Goal: Connect with others: Connect with other users

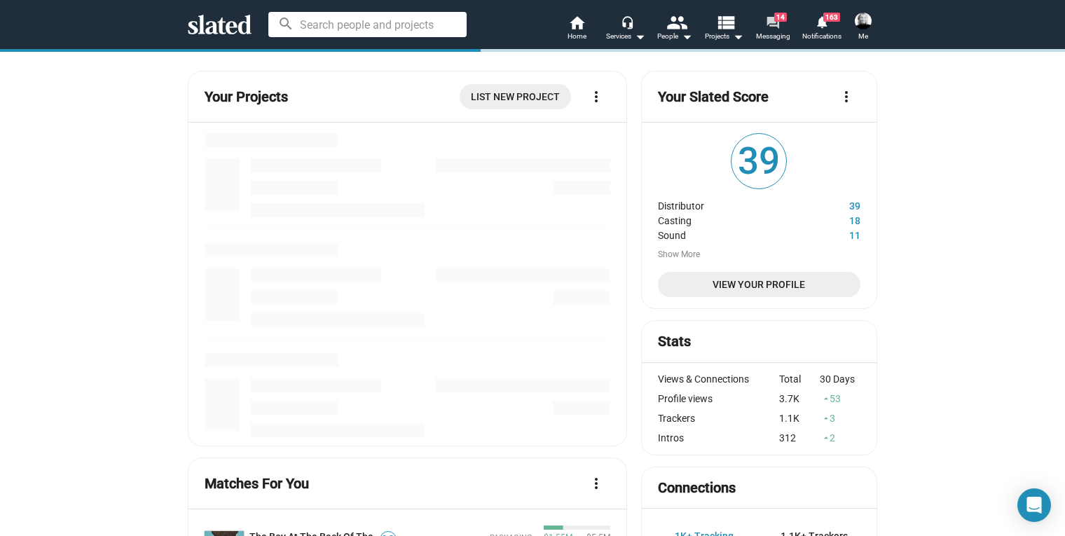
click at [772, 20] on mat-icon "forum" at bounding box center [772, 21] width 13 height 13
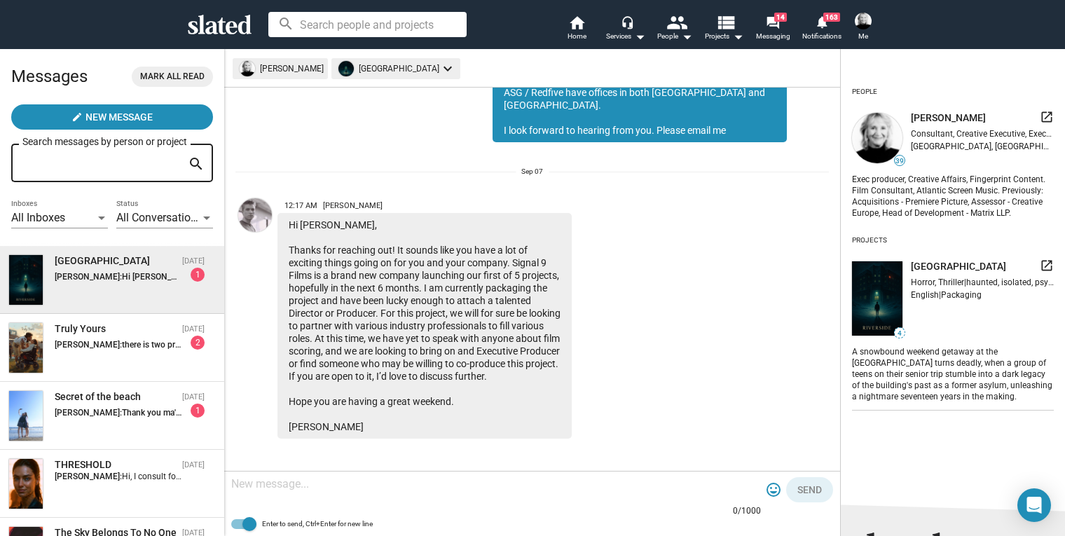
scroll to position [351, 0]
click at [289, 484] on textarea at bounding box center [496, 484] width 530 height 14
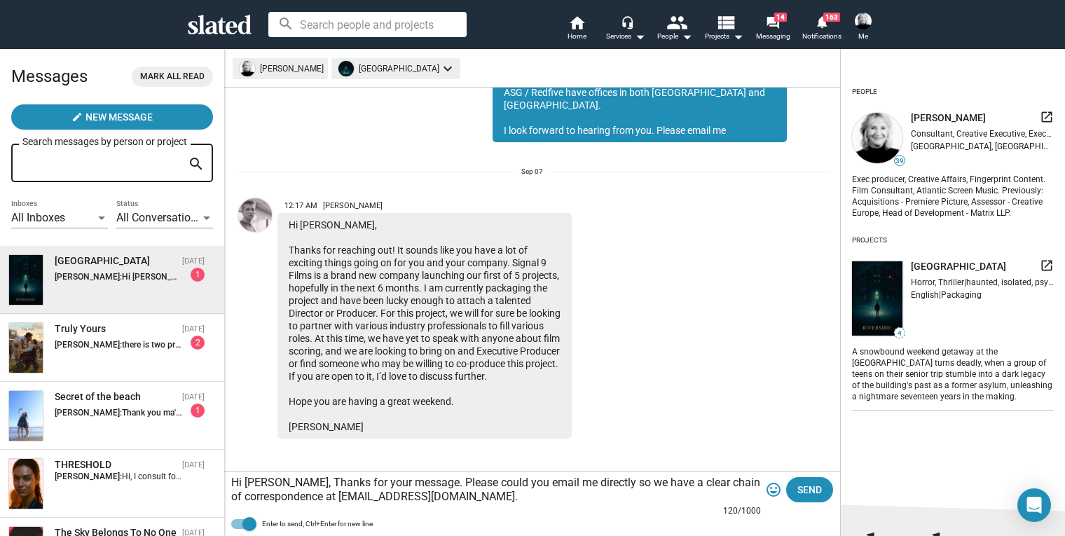
click at [287, 483] on textarea "Hi Joel, Thanks for your message. Please could you email me directly so we have…" at bounding box center [496, 490] width 530 height 28
drag, startPoint x: 579, startPoint y: 484, endPoint x: 326, endPoint y: 496, distance: 253.3
click at [326, 496] on textarea "Hi Joel, Thanks for your message. Please could you email me directly so we have…" at bounding box center [496, 490] width 530 height 28
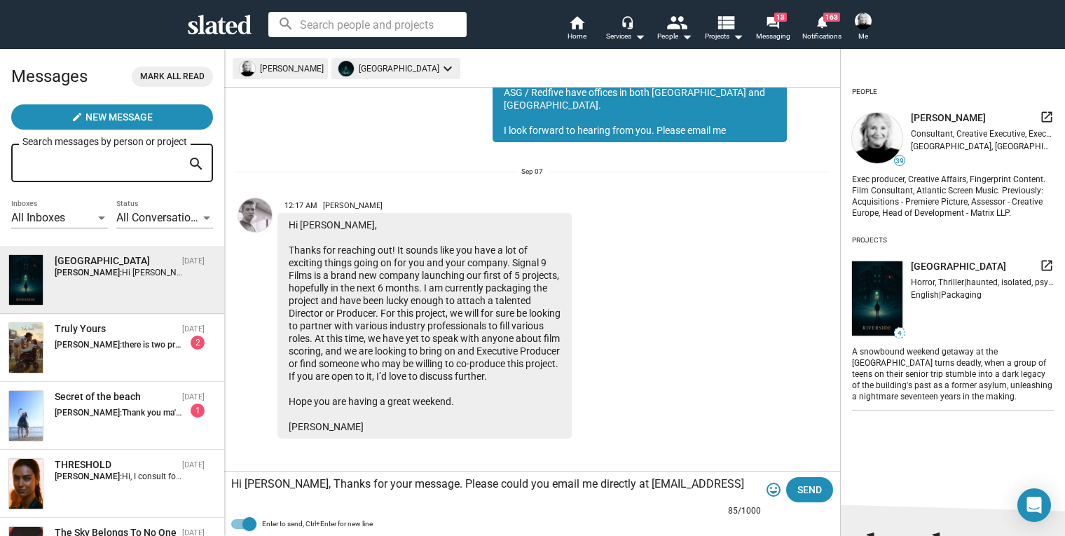
click at [728, 480] on textarea "Hi Joel, Thanks for your message. Please could you email me directly at shellyb…" at bounding box center [496, 484] width 530 height 14
paste textarea "so we have a clear chain of correspondence at"
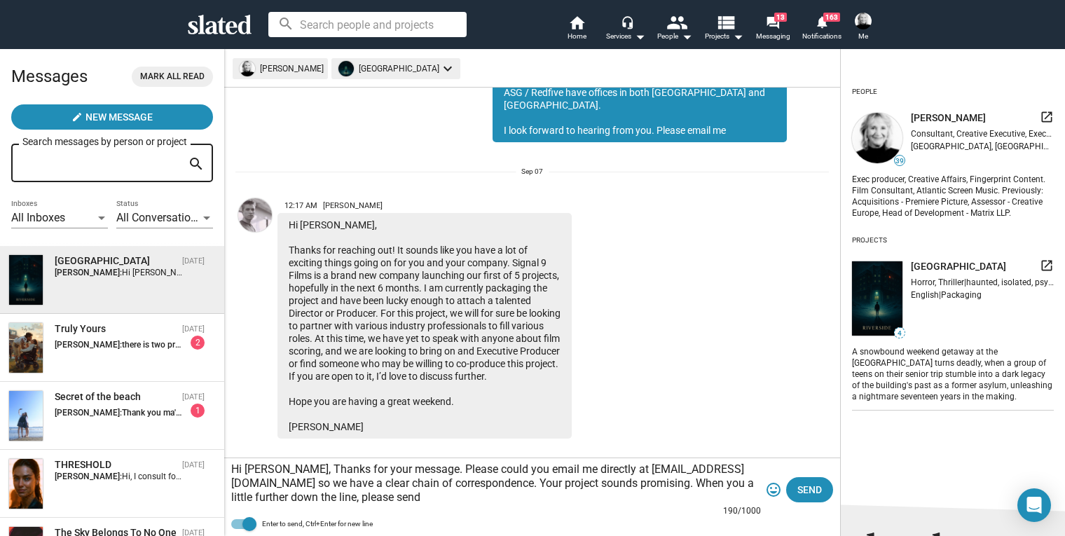
scroll to position [350, 0]
paste textarea "If If you’d like to discuss the project you mention, please when you are ready,…"
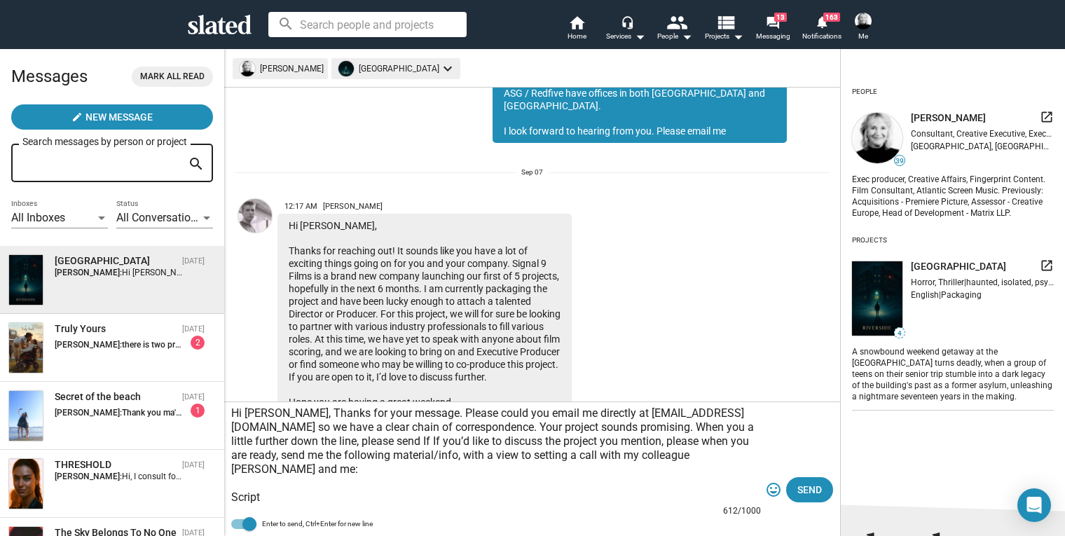
scroll to position [0, 0]
click at [579, 442] on textarea "Hi Joel, Thanks for your message. Please could you email me directly at shellyb…" at bounding box center [496, 456] width 530 height 98
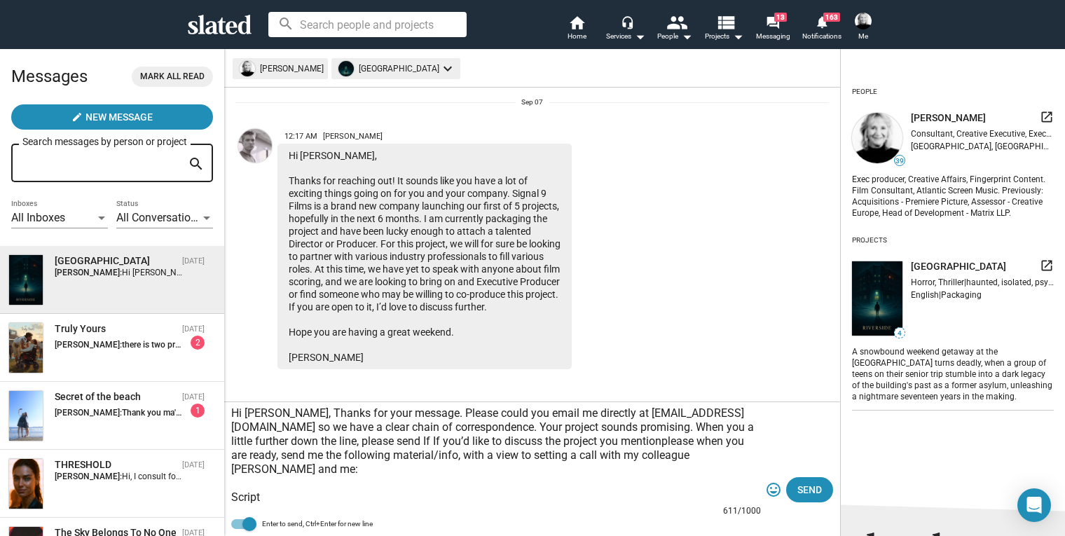
scroll to position [351, 0]
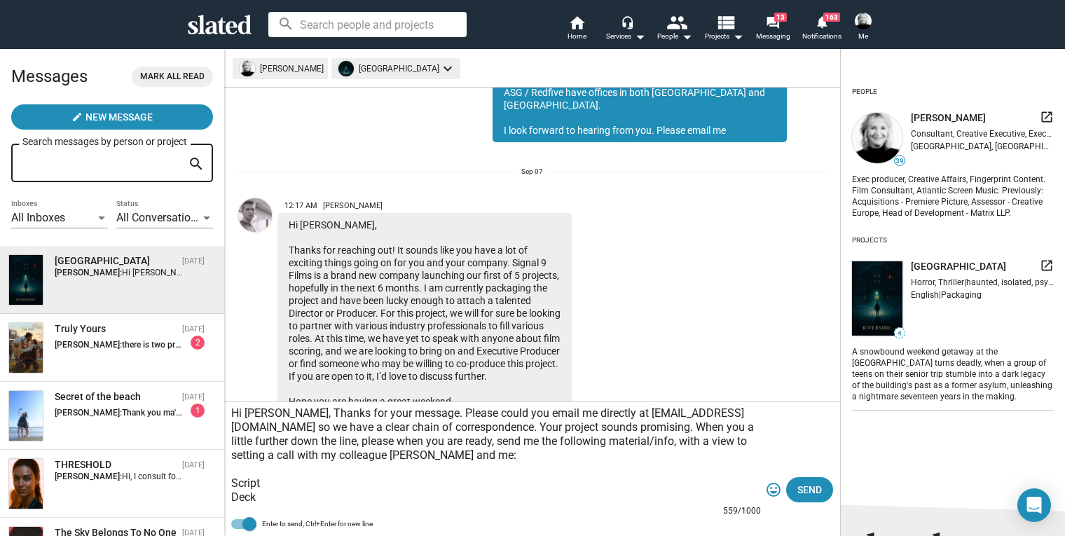
click at [587, 446] on textarea "Hi Joel, Thanks for your message. Please could you email me directly at shellyb…" at bounding box center [496, 456] width 530 height 98
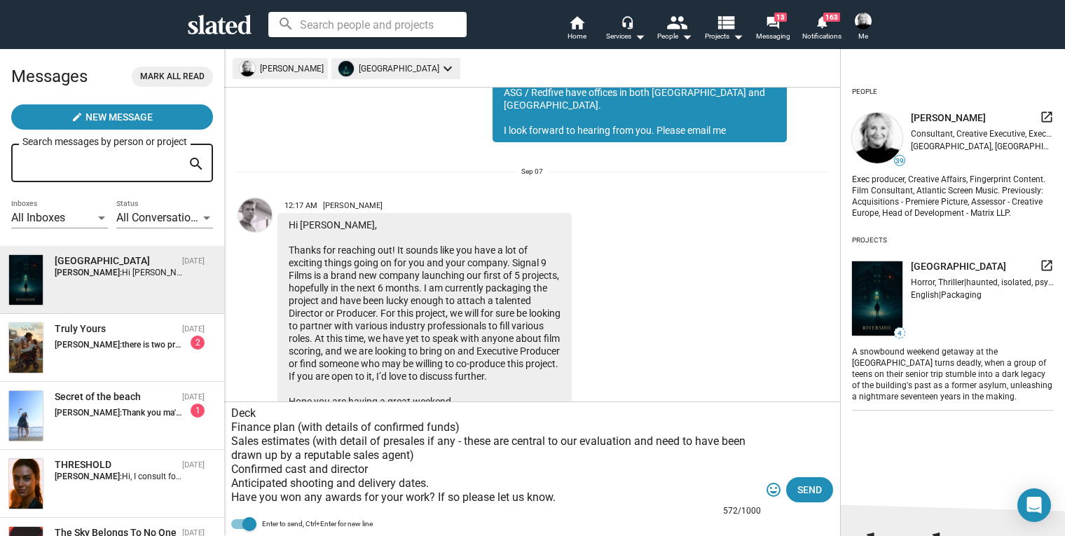
scroll to position [98, 0]
click at [276, 480] on textarea "Hi Joel, Thanks for your message. Please could you email me directly at shellyb…" at bounding box center [496, 456] width 530 height 98
type textarea "Hi Joel, Thanks for your message. Please could you email me directly at shellyb…"
click at [643, 487] on textarea "Hi Joel, Thanks for your message. Please could you email me directly at shellyb…" at bounding box center [496, 456] width 530 height 98
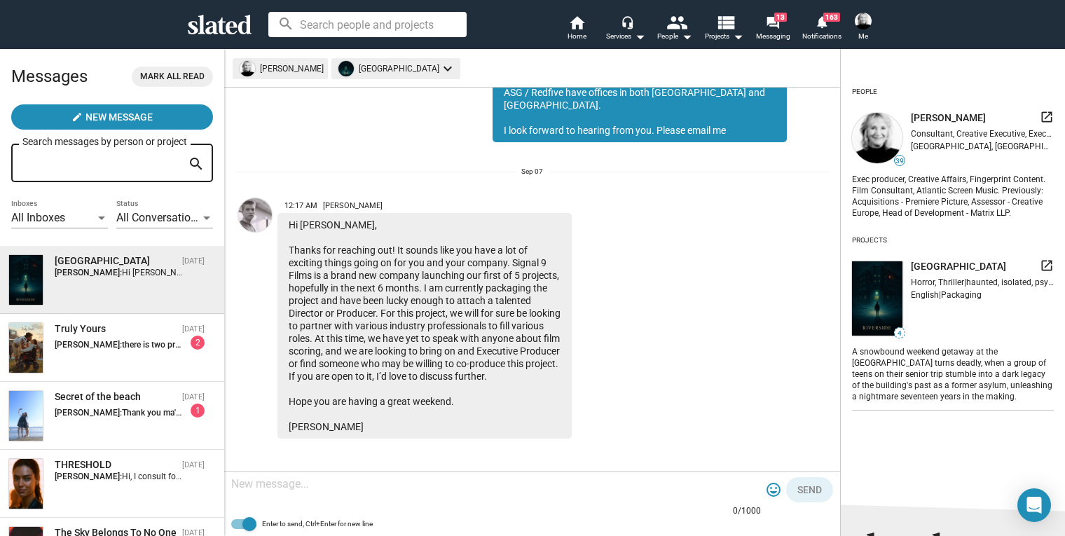
scroll to position [665, 0]
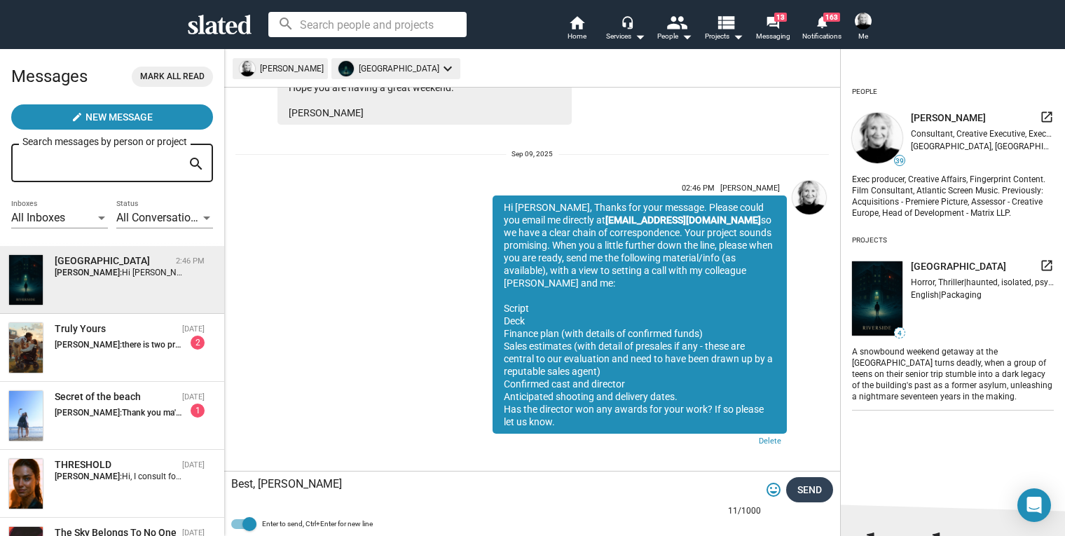
type textarea "Best, [PERSON_NAME]"
click at [814, 490] on span "Send" at bounding box center [810, 489] width 25 height 25
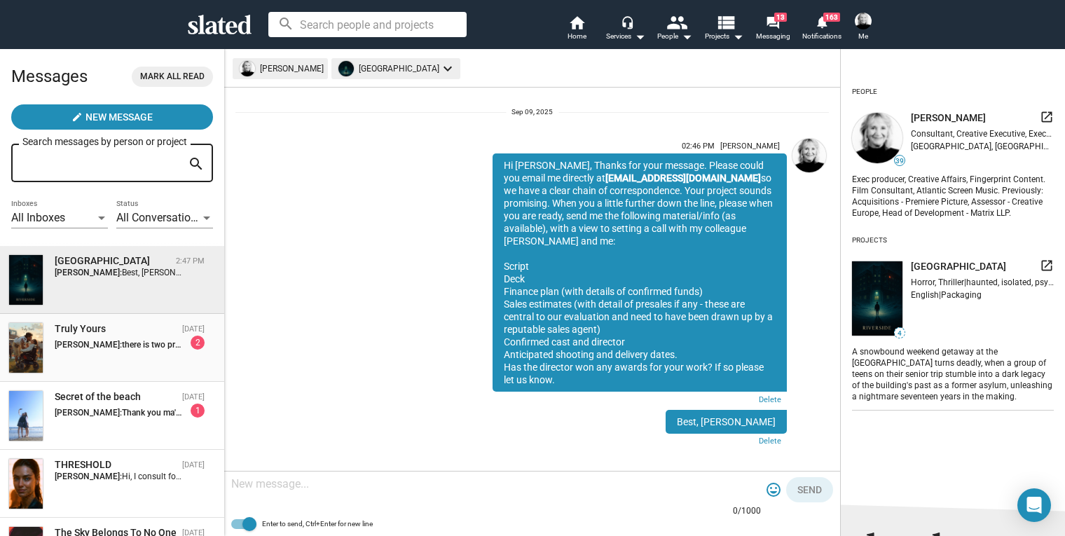
click at [92, 339] on div "Shelly Bancroft: there is two producers on the production team 2" at bounding box center [130, 343] width 150 height 14
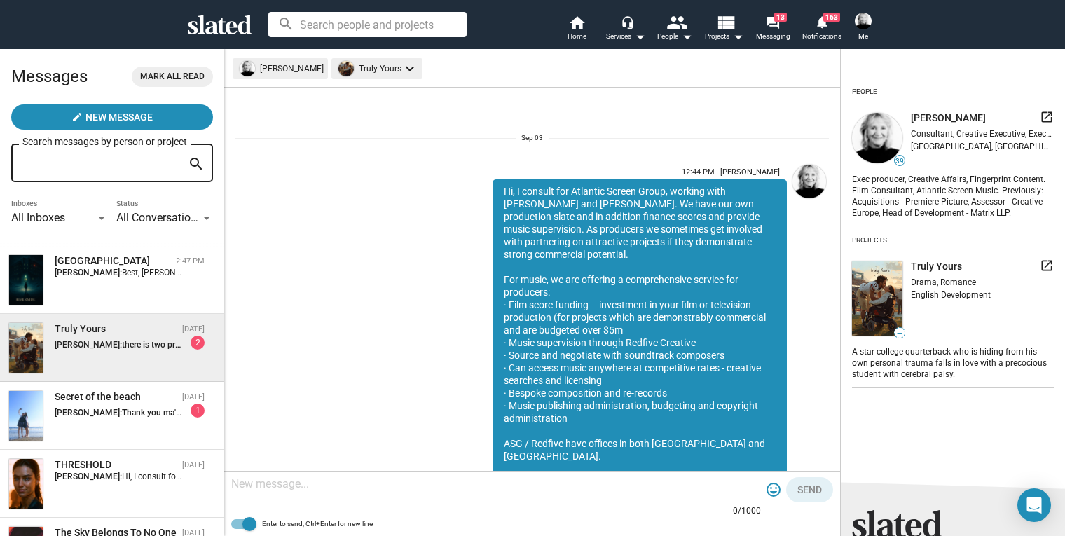
scroll to position [338, 0]
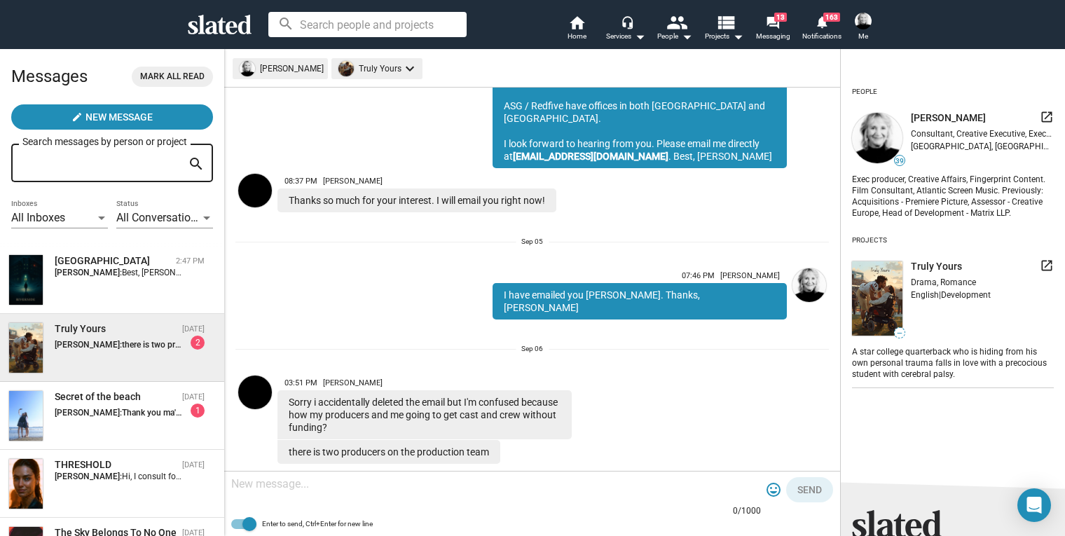
click at [303, 478] on textarea at bounding box center [496, 484] width 530 height 14
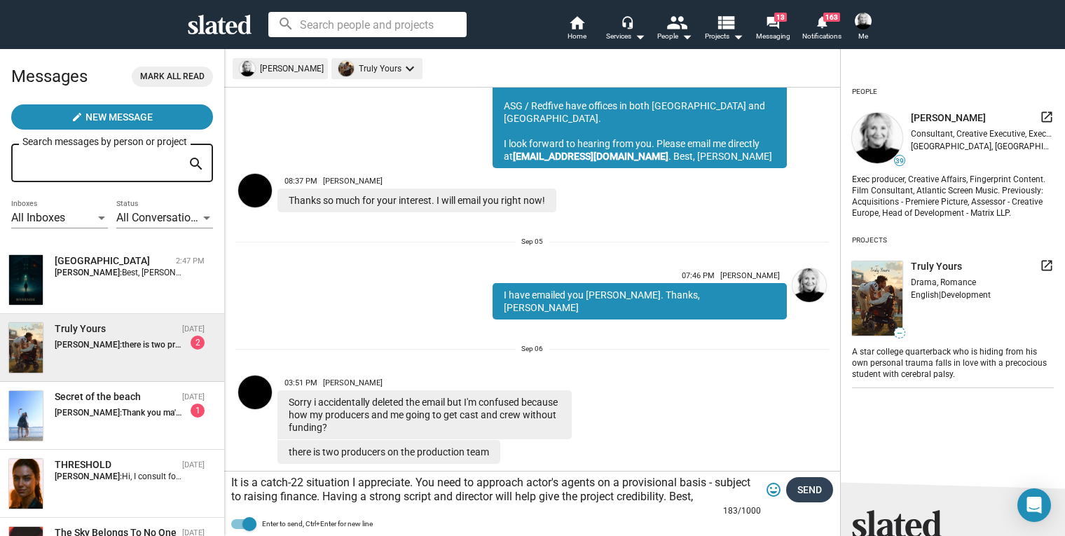
type textarea "It is a catch-22 situation I appreciate. You need to approach actor's agents on…"
click at [820, 485] on span "Send" at bounding box center [810, 489] width 25 height 25
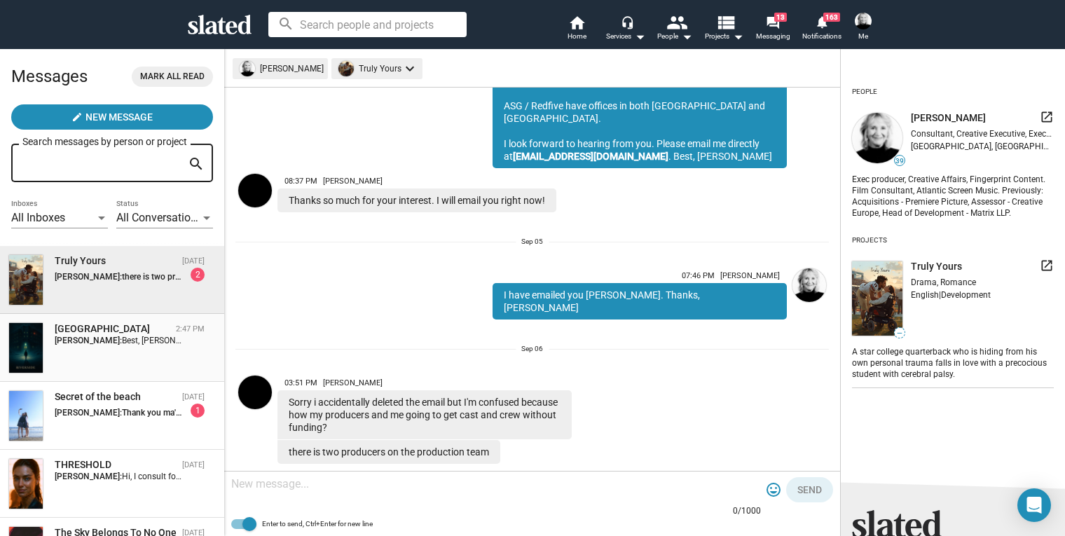
scroll to position [488, 0]
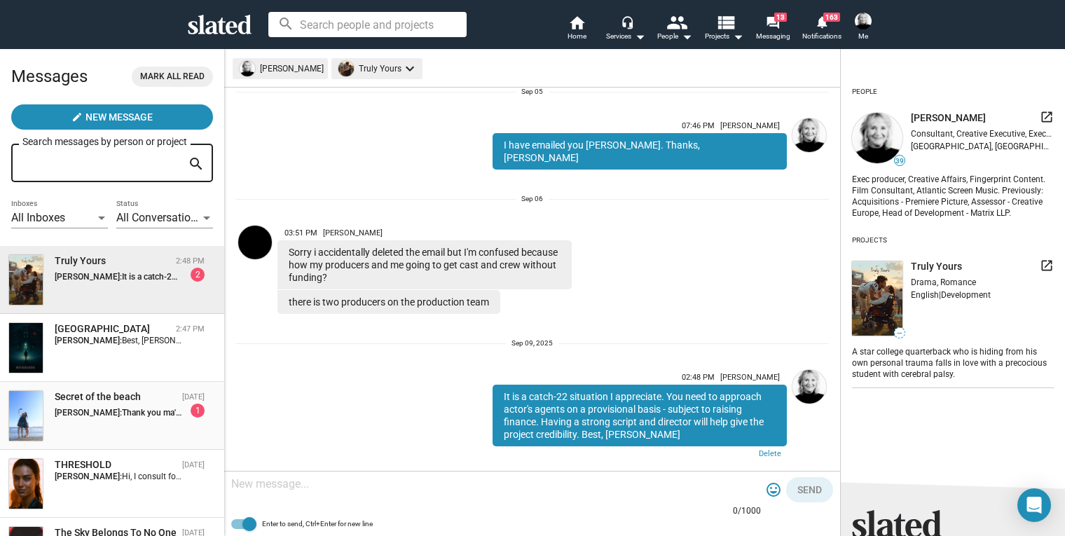
click at [99, 416] on strong "[PERSON_NAME]:" at bounding box center [88, 413] width 67 height 10
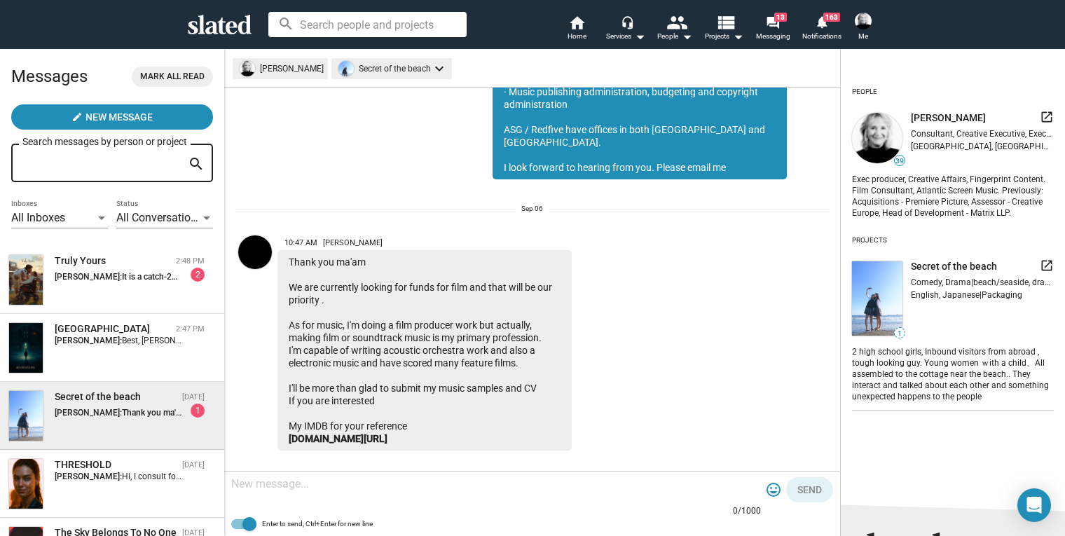
scroll to position [313, 0]
click at [321, 434] on link "www.imdb.com/name/nm0645152" at bounding box center [338, 439] width 99 height 11
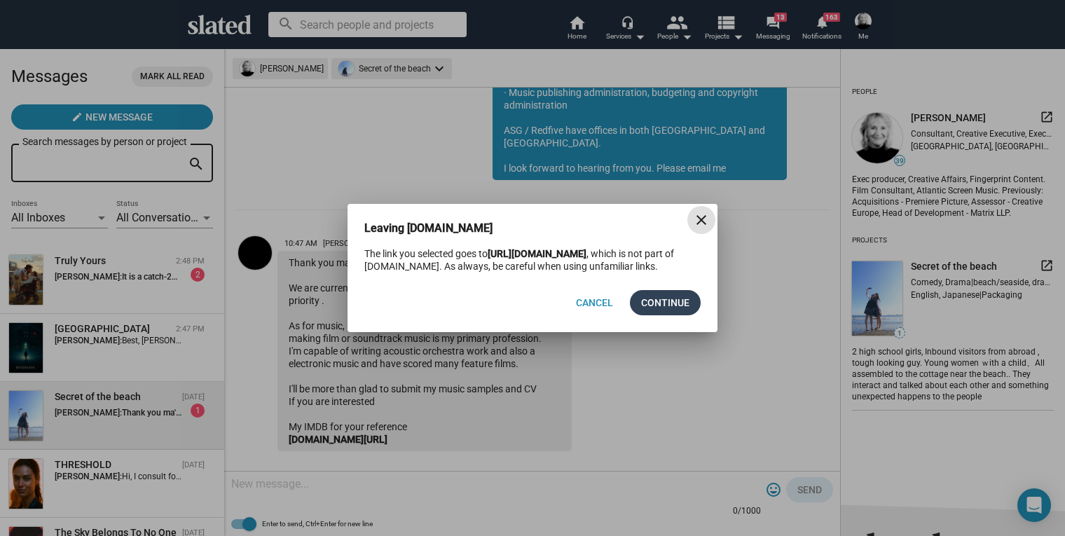
click at [688, 304] on span "Continue" at bounding box center [665, 302] width 48 height 25
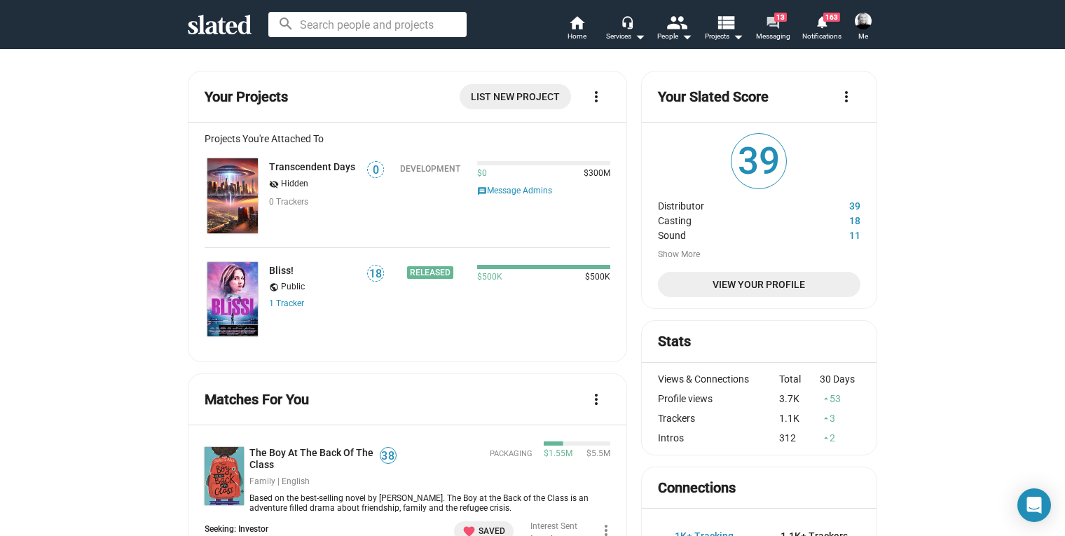
click at [764, 24] on link "forum 13 Messaging" at bounding box center [773, 29] width 49 height 31
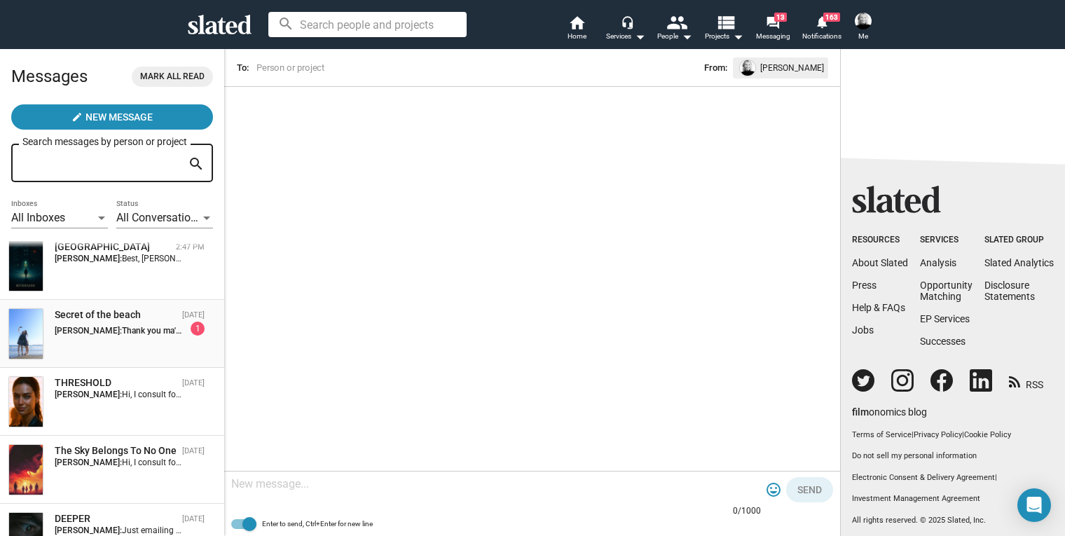
scroll to position [79, 0]
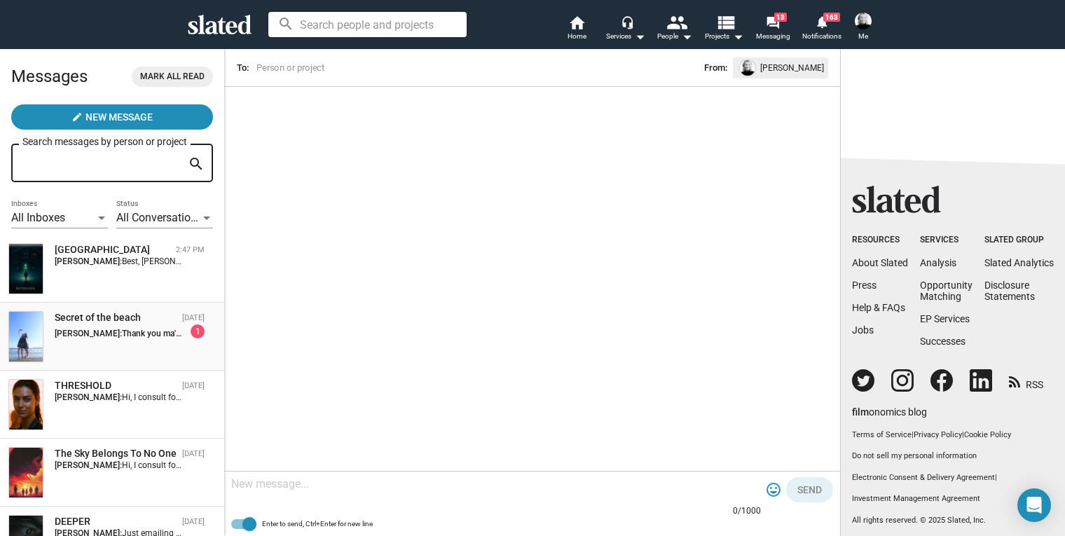
click at [143, 340] on div "Secret of the beach [DATE] [PERSON_NAME]: Thank you ma'am We are currently look…" at bounding box center [111, 336] width 207 height 51
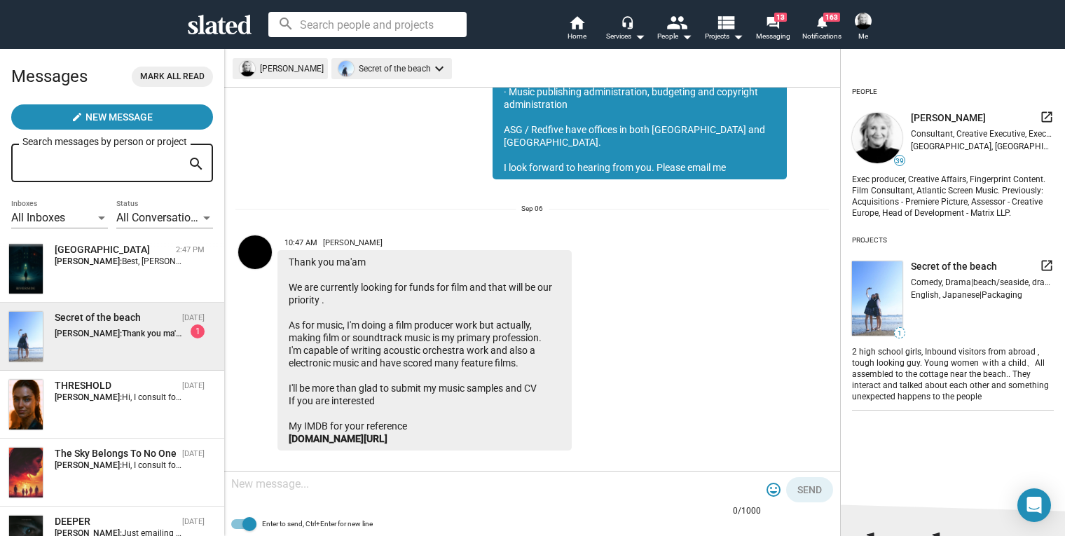
scroll to position [313, 0]
click at [265, 485] on textarea at bounding box center [496, 484] width 530 height 14
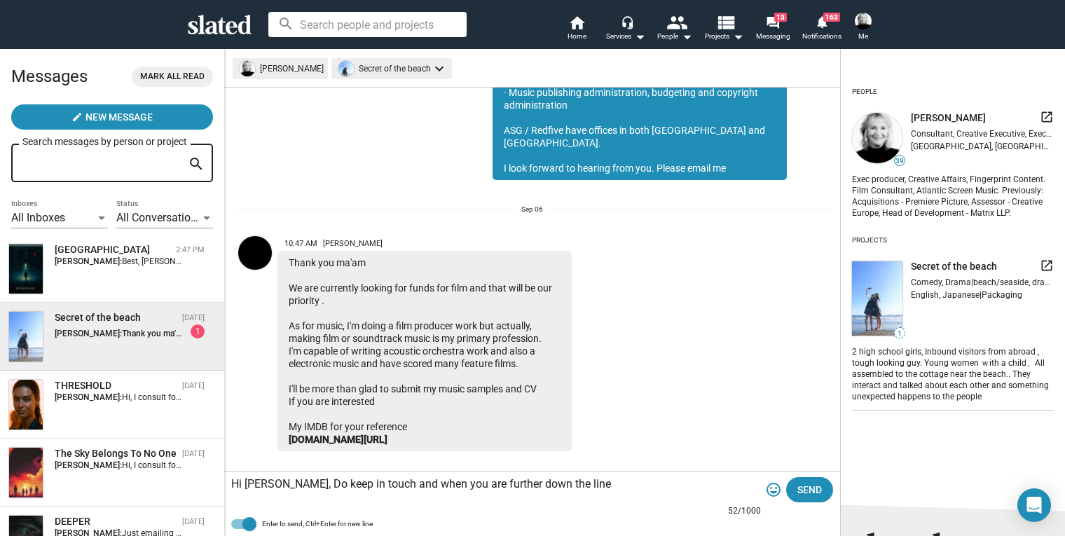
paste textarea "If If you’d like to discuss the project you mention, please when you are ready,…"
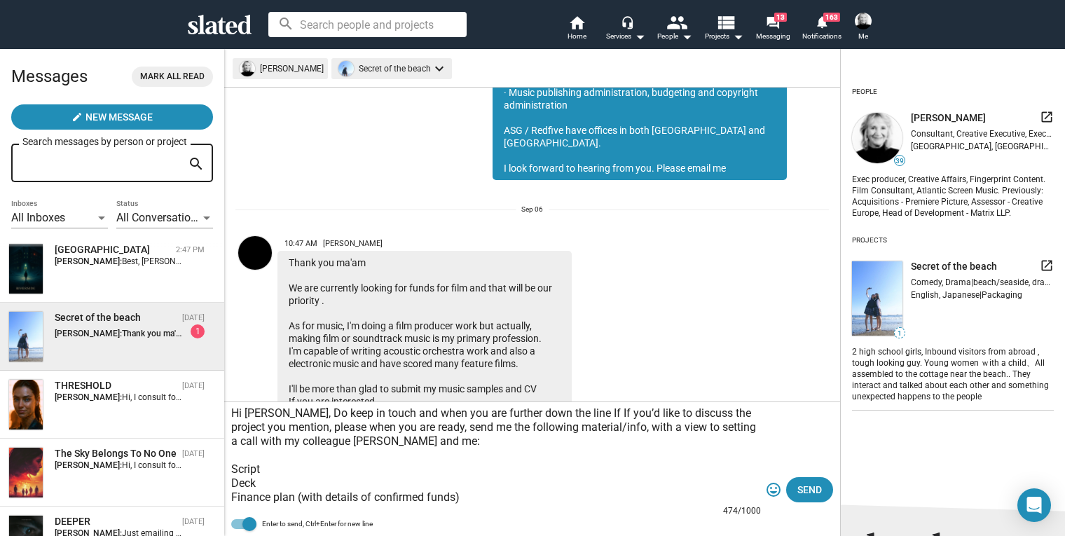
scroll to position [0, 0]
click at [298, 432] on textarea "Hi Kyoji, Do keep in touch and when you are further down the line If If you’d l…" at bounding box center [496, 456] width 530 height 98
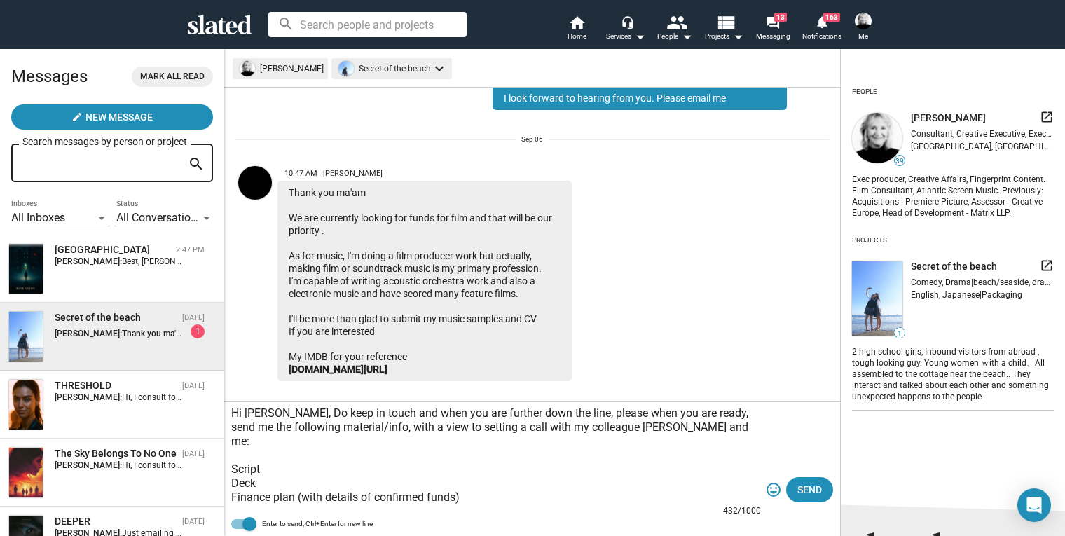
click at [364, 426] on textarea "Hi Kyoji, Do keep in touch and when you are further down the line, please when …" at bounding box center [496, 456] width 530 height 98
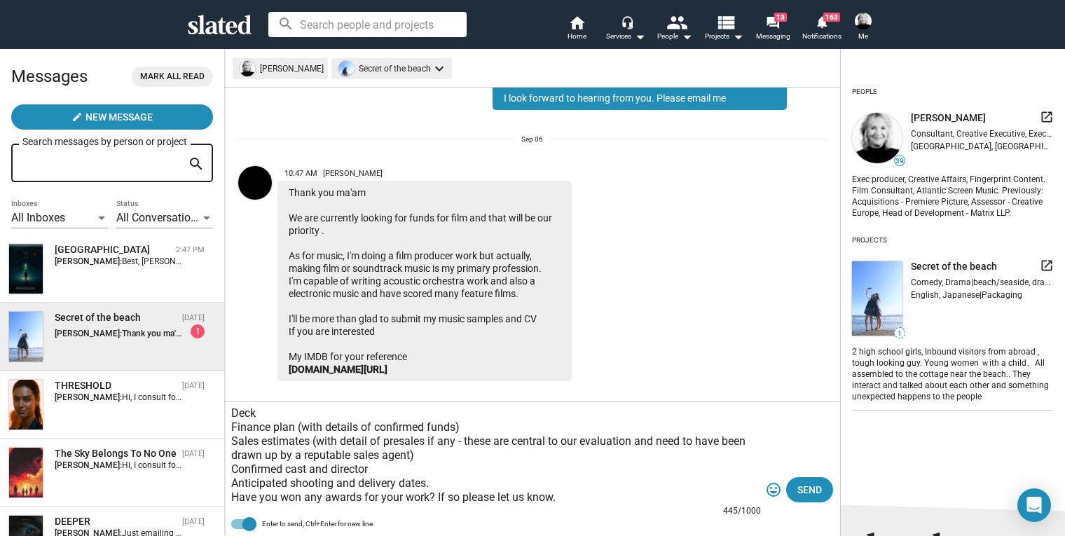
scroll to position [70, 0]
click at [277, 484] on textarea "Hi Kyoji, Do keep in touch and when you are further down the line, please when …" at bounding box center [496, 456] width 530 height 98
click at [433, 485] on textarea "Hi Kyoji, Do keep in touch and when you are further down the line, please when …" at bounding box center [496, 456] width 530 height 98
type textarea "Hi Kyoji, Do keep in touch and when you are further down the line, please when …"
click at [627, 484] on textarea "Hi Kyoji, Do keep in touch and when you are further down the line, please when …" at bounding box center [496, 456] width 530 height 98
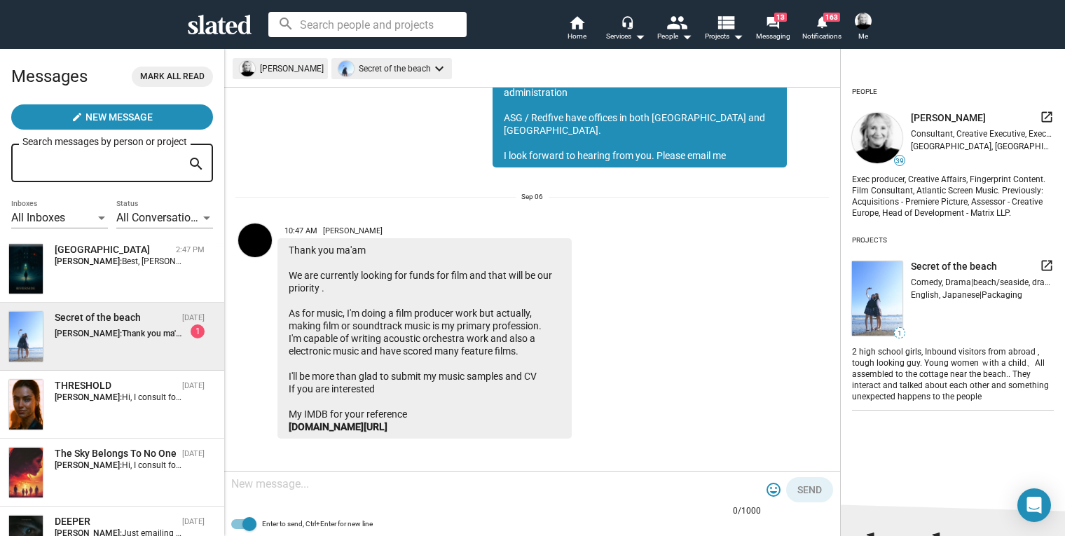
scroll to position [602, 0]
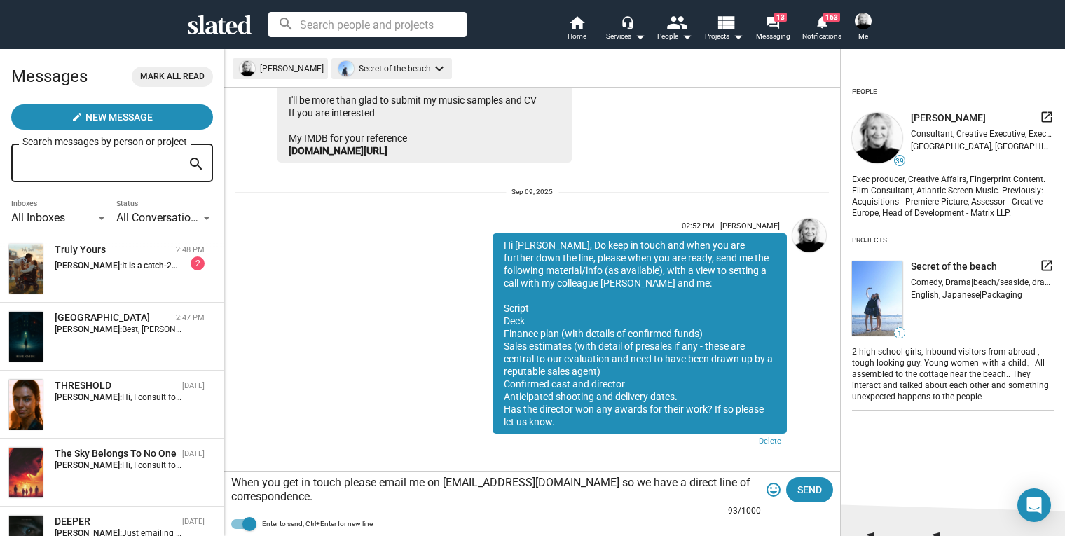
click at [439, 489] on textarea "When you get in touch please email me on shellybancroft@icloud.com so we have a…" at bounding box center [496, 490] width 530 height 28
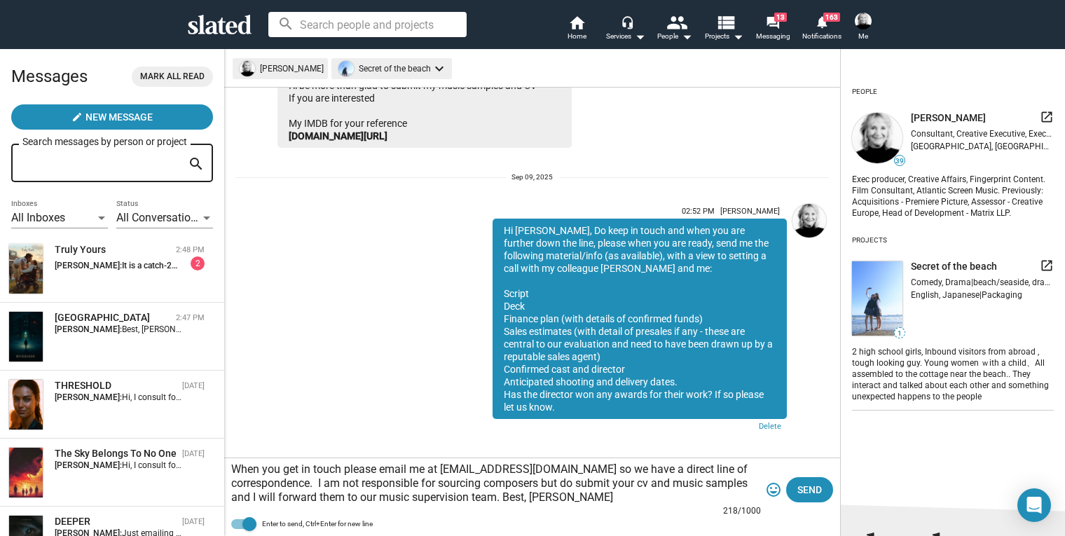
scroll to position [616, 0]
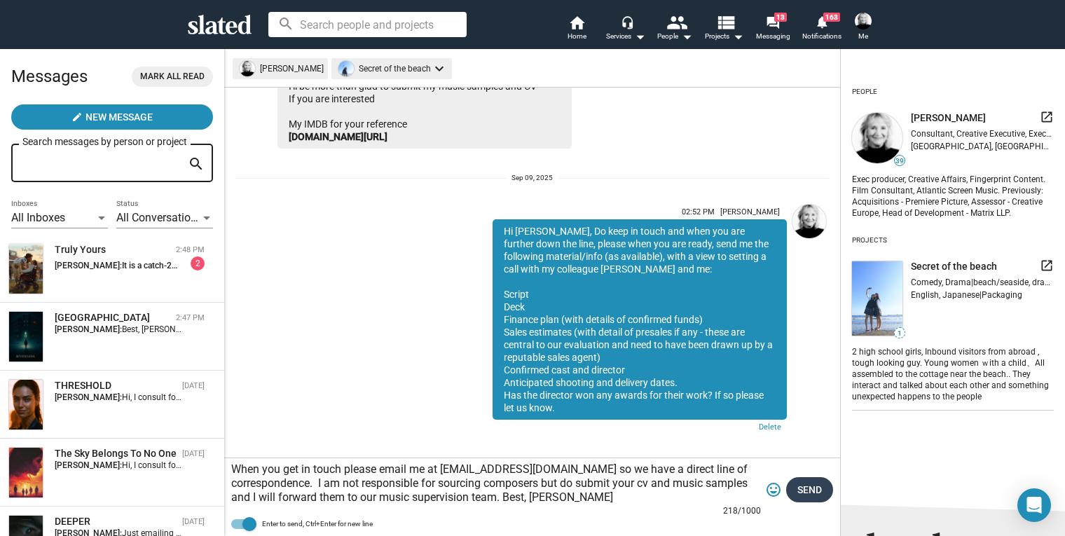
type textarea "When you get in touch please email me at [EMAIL_ADDRESS][DOMAIN_NAME] so we hav…"
click at [809, 498] on span "Send" at bounding box center [810, 489] width 25 height 25
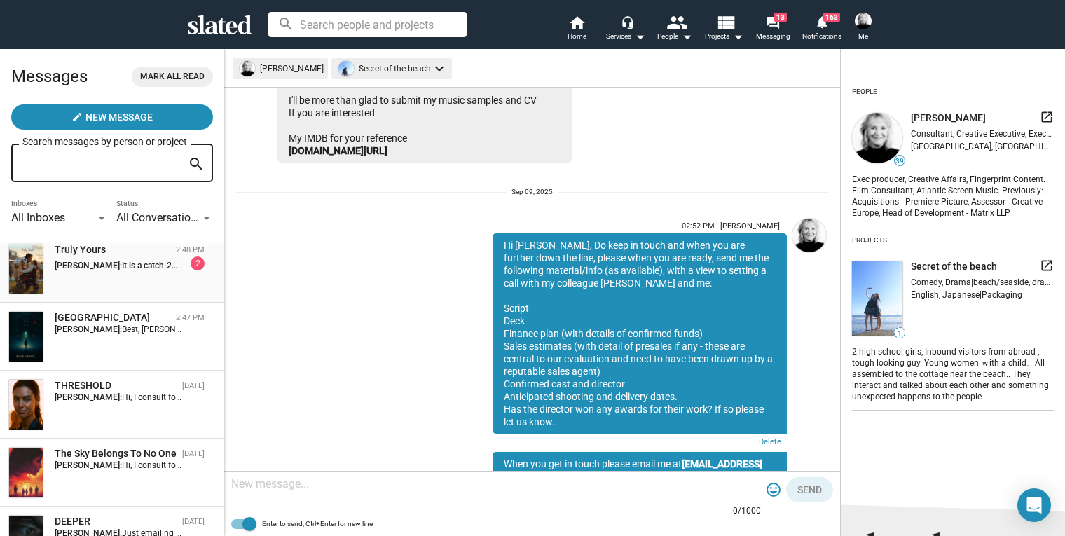
scroll to position [695, 0]
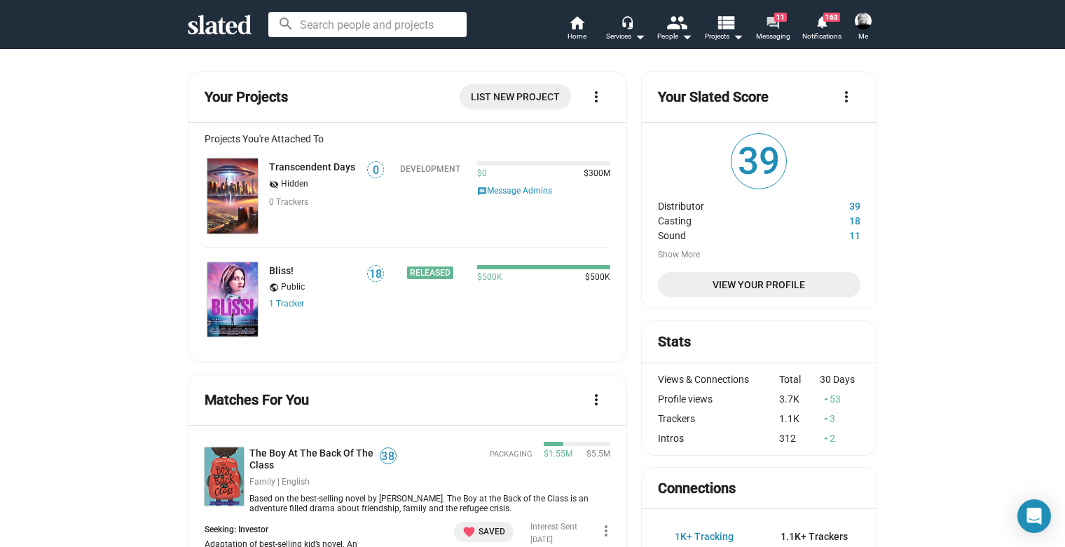
click at [776, 25] on mat-icon "forum" at bounding box center [772, 21] width 13 height 13
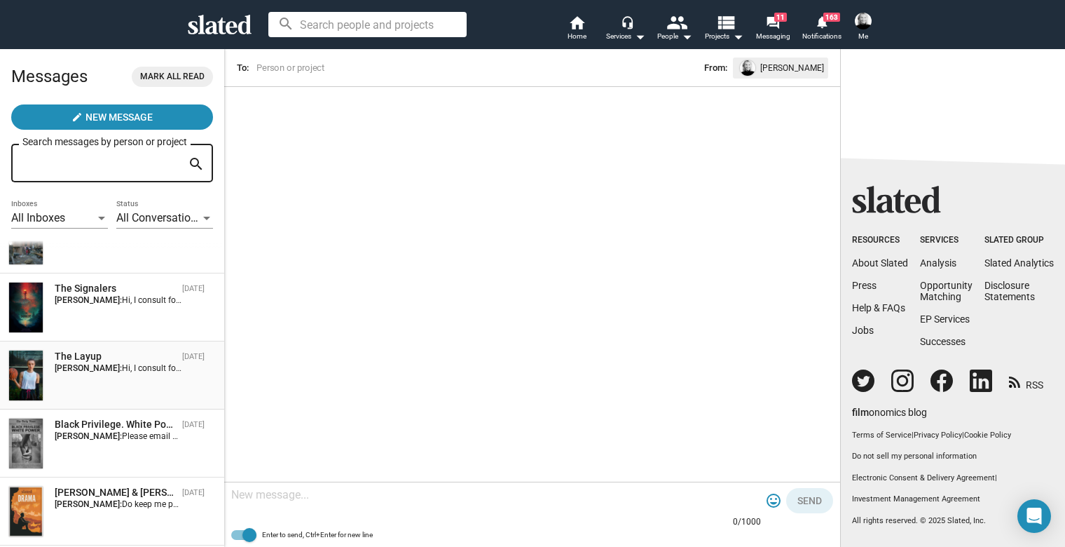
scroll to position [771, 0]
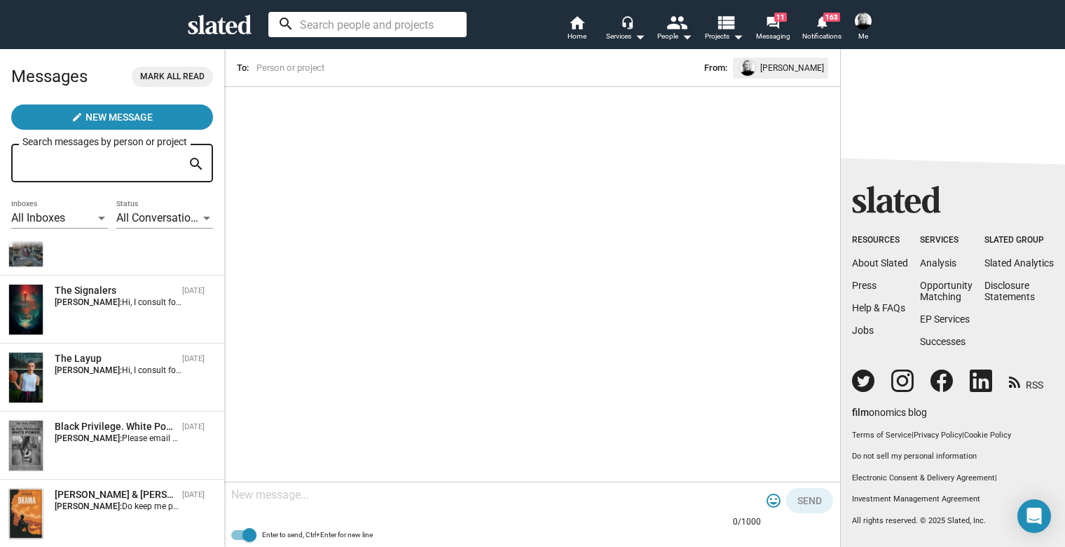
click at [299, 23] on input at bounding box center [367, 24] width 198 height 25
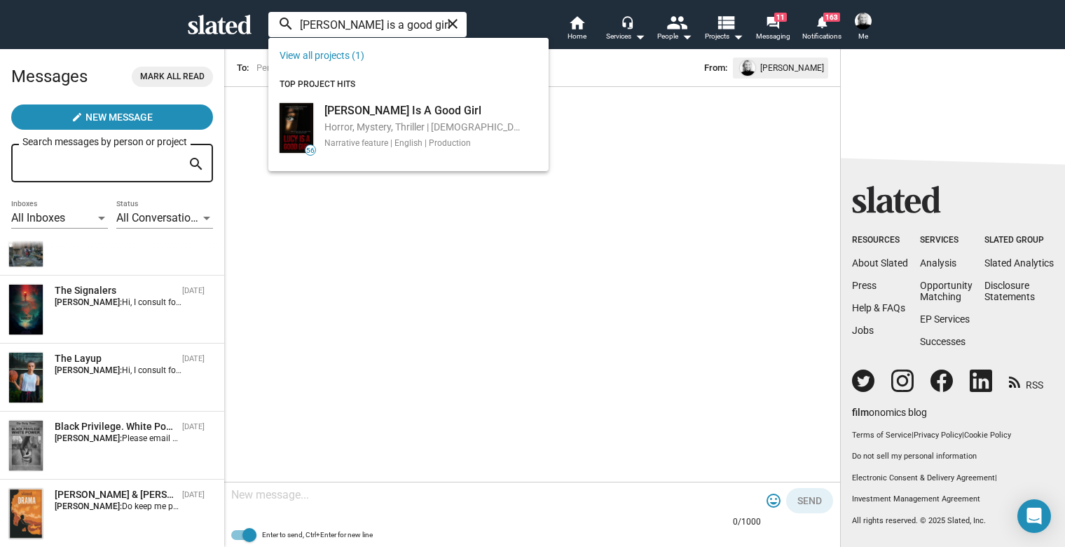
type input "Lucy is a good girl"
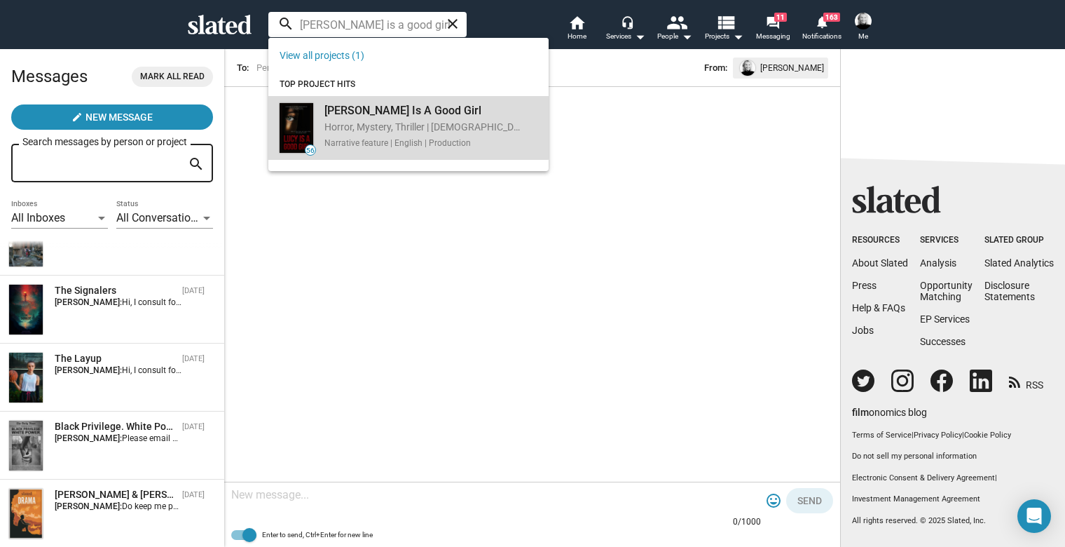
click at [321, 118] on div "Lucy Is A Good Girl Horror, Mystery, Thriller | female protagonist, mystery, ra…" at bounding box center [421, 124] width 211 height 49
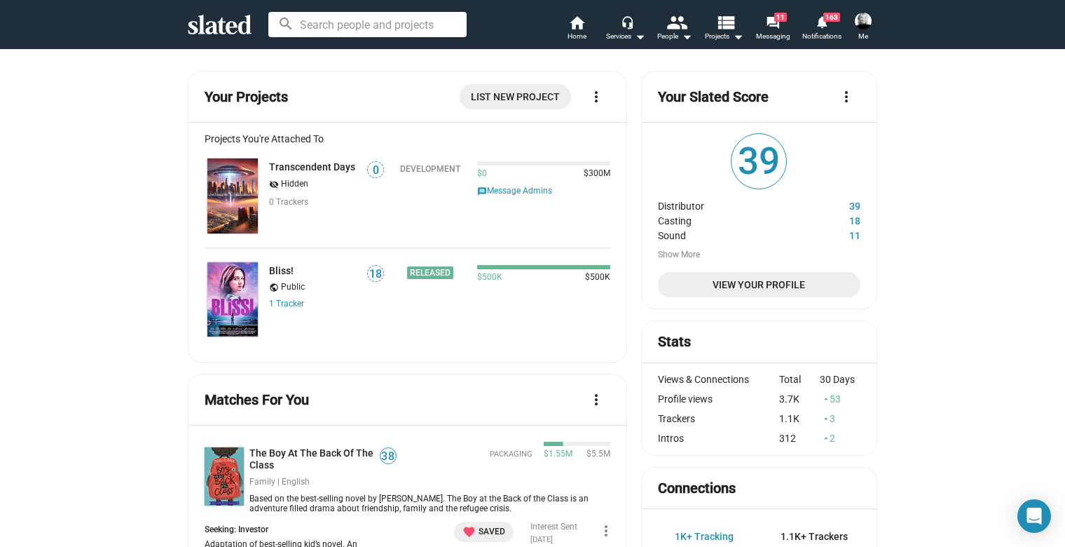
click at [388, 28] on input at bounding box center [367, 24] width 198 height 25
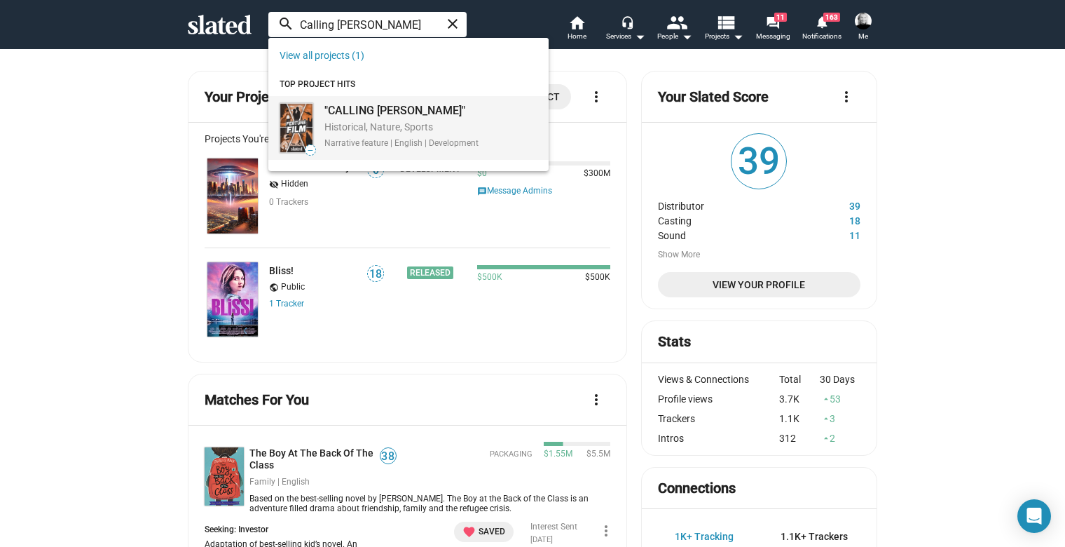
type input "Calling Clemente"
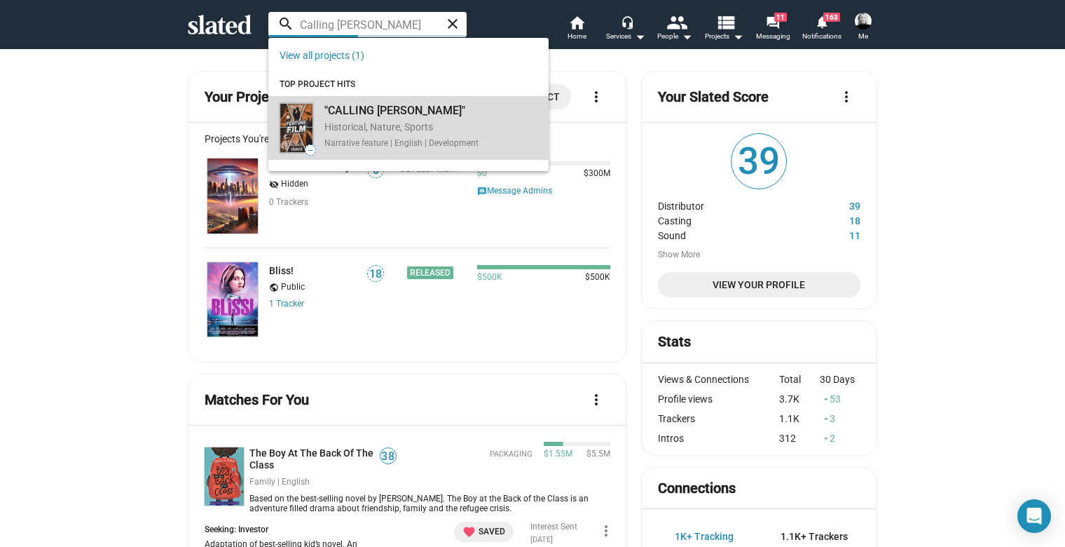
click at [346, 107] on div ""CALLING [PERSON_NAME]"" at bounding box center [402, 110] width 154 height 15
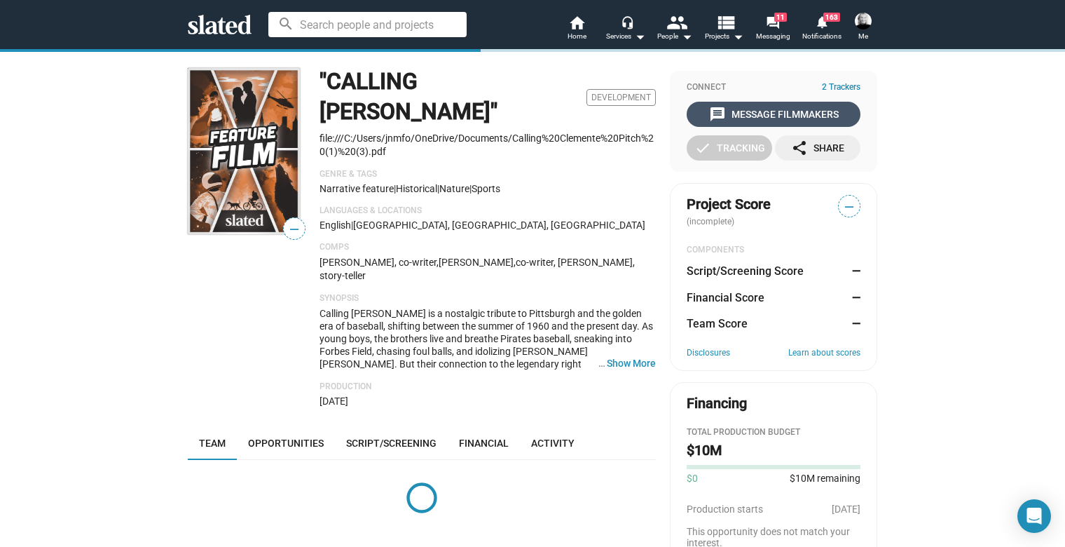
click at [723, 111] on div "message Message Filmmakers" at bounding box center [774, 114] width 130 height 25
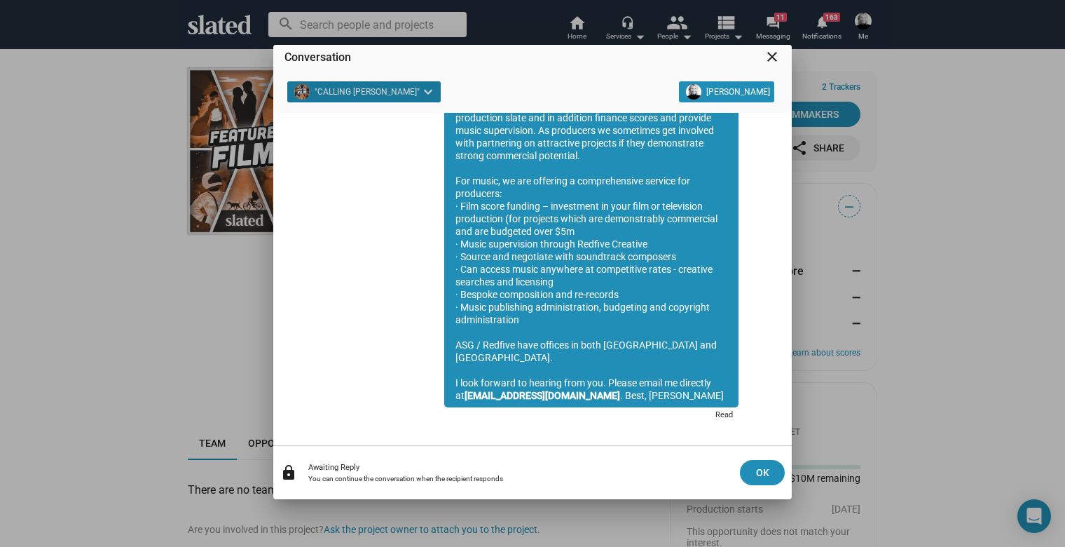
scroll to position [123, 0]
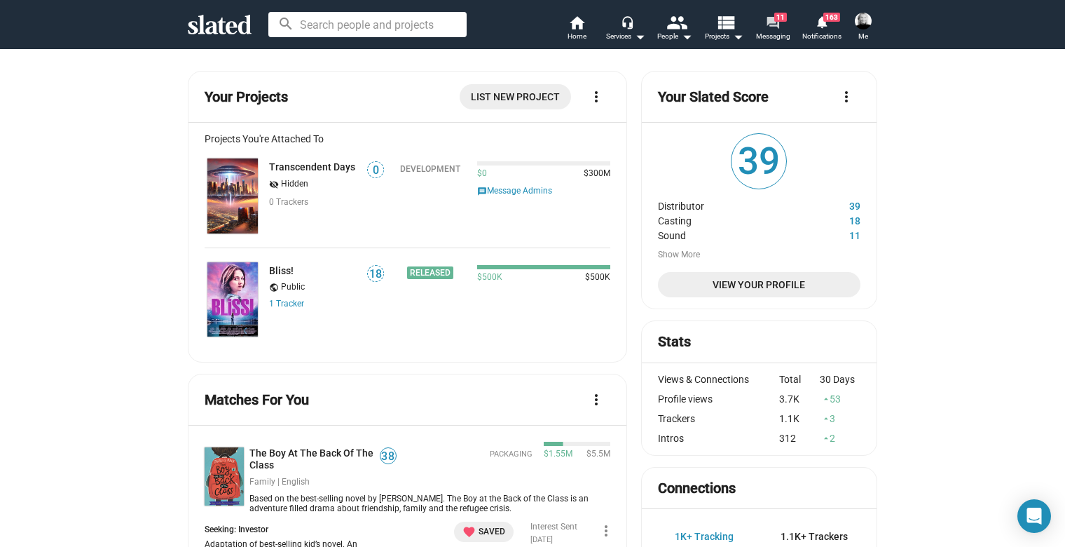
click at [774, 26] on mat-icon "forum" at bounding box center [772, 21] width 13 height 13
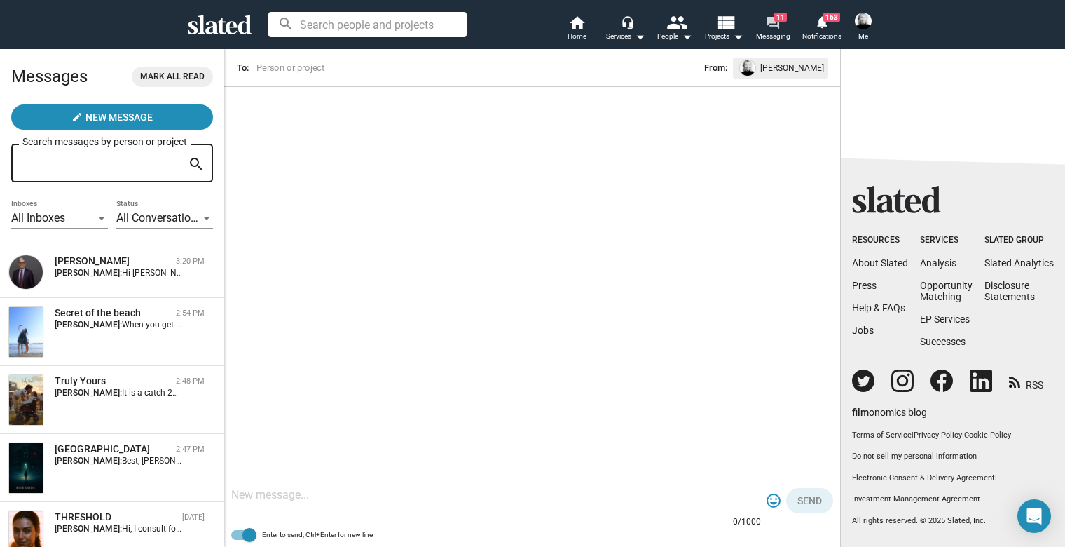
click at [772, 23] on mat-icon "forum" at bounding box center [772, 21] width 13 height 13
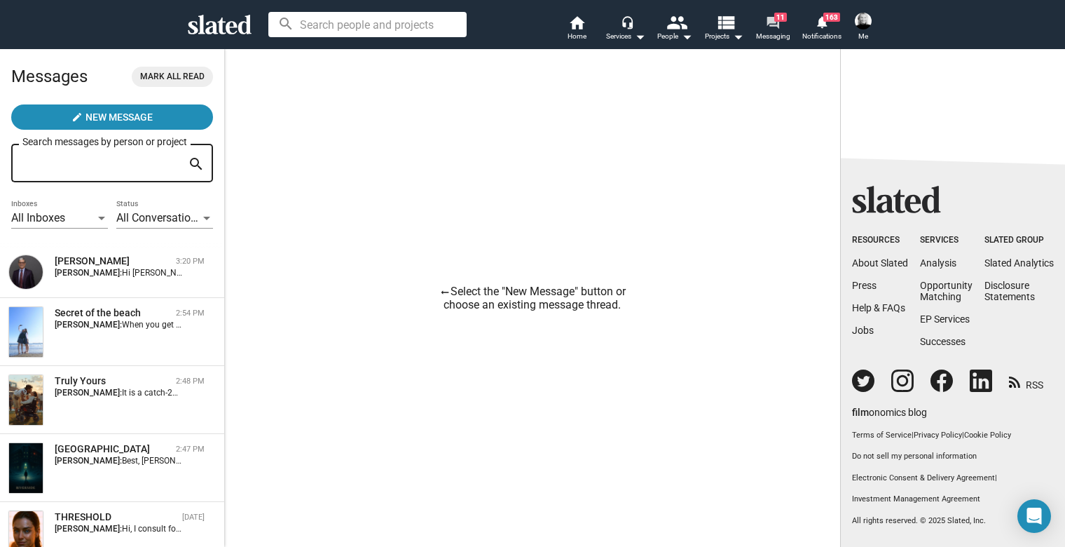
click at [777, 23] on mat-icon "forum" at bounding box center [772, 21] width 13 height 13
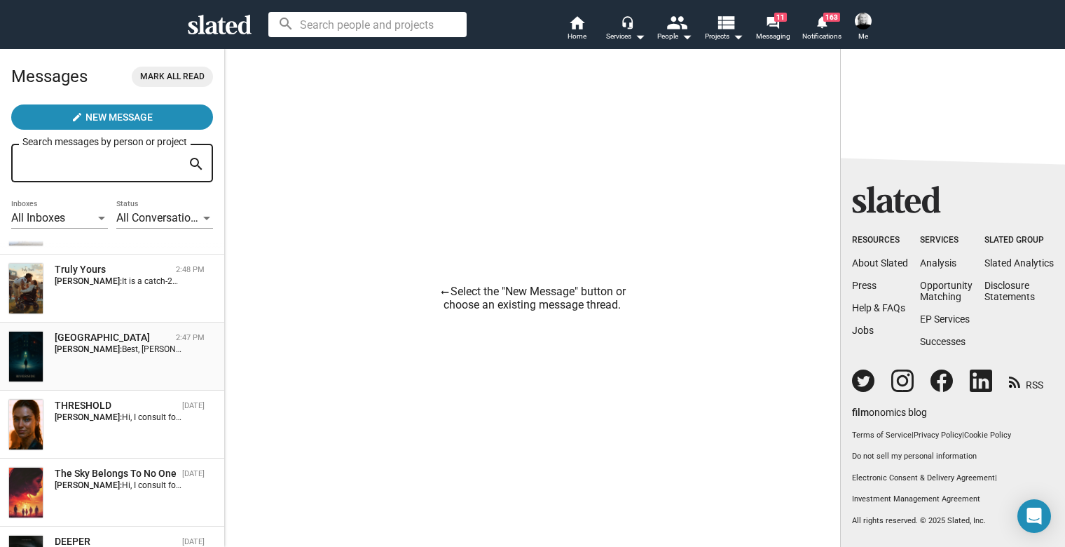
scroll to position [112, 0]
click at [118, 478] on div "The Sky Belongs To No One" at bounding box center [116, 472] width 122 height 13
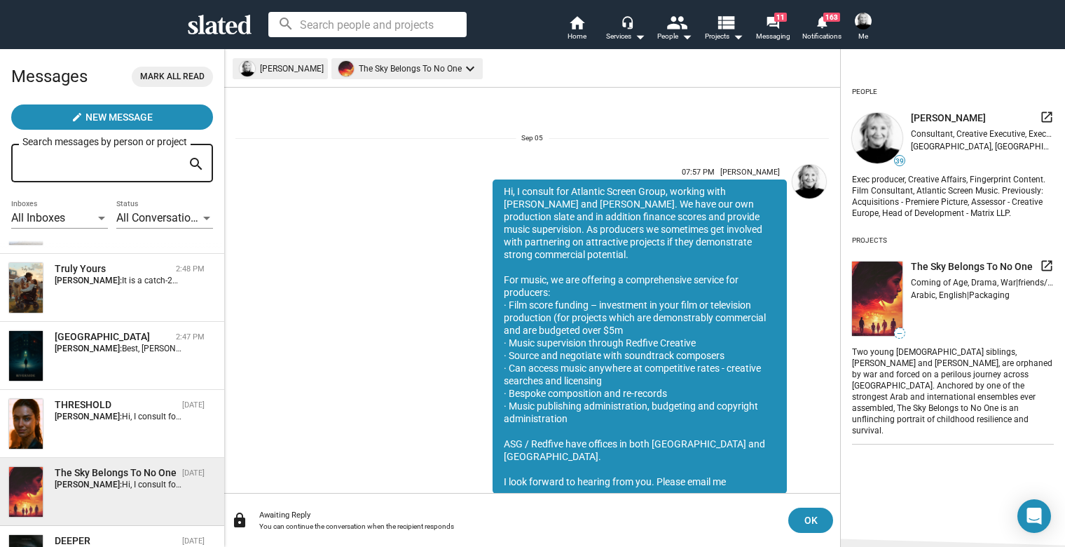
scroll to position [38, 0]
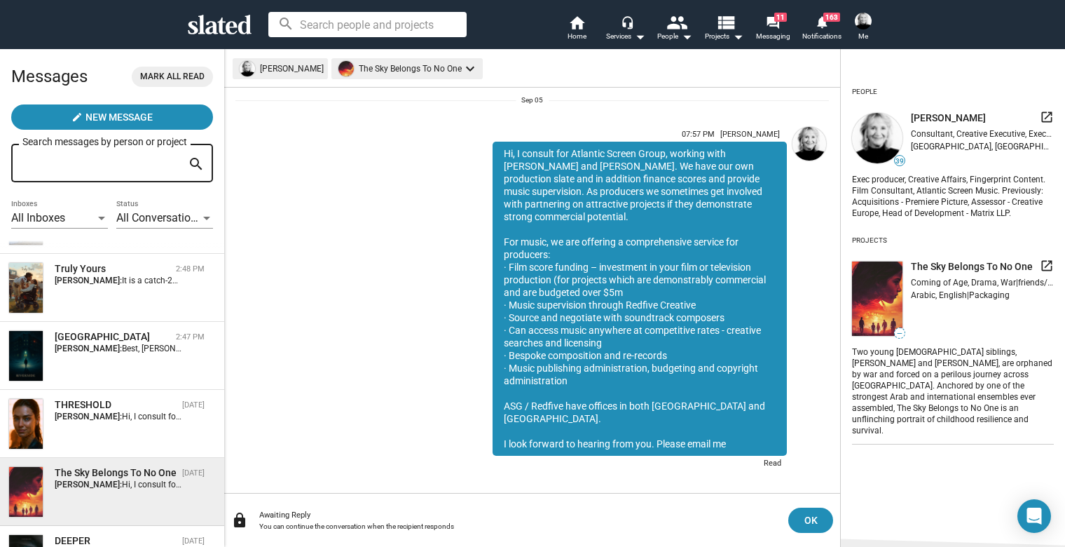
drag, startPoint x: 495, startPoint y: 151, endPoint x: 702, endPoint y: 393, distance: 318.6
click at [705, 396] on div "Hi, I consult for Atlantic Screen Group, working with [PERSON_NAME] and [PERSON…" at bounding box center [640, 299] width 294 height 314
click at [715, 402] on div "Hi, I consult for Atlantic Screen Group, working with [PERSON_NAME] and [PERSON…" at bounding box center [640, 299] width 294 height 314
click at [119, 429] on div "THRESHOLD [DATE] [PERSON_NAME]: Hi, I consult for Atlantic Screen Group, workin…" at bounding box center [111, 423] width 207 height 51
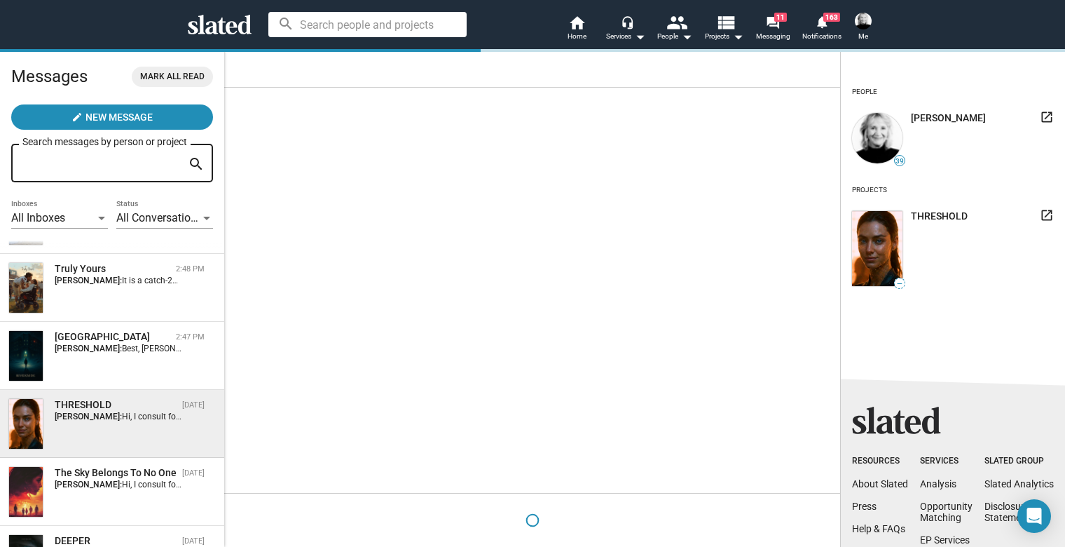
click at [119, 429] on div "THRESHOLD [DATE] [PERSON_NAME]: Hi, I consult for Atlantic Screen Group, workin…" at bounding box center [111, 423] width 207 height 51
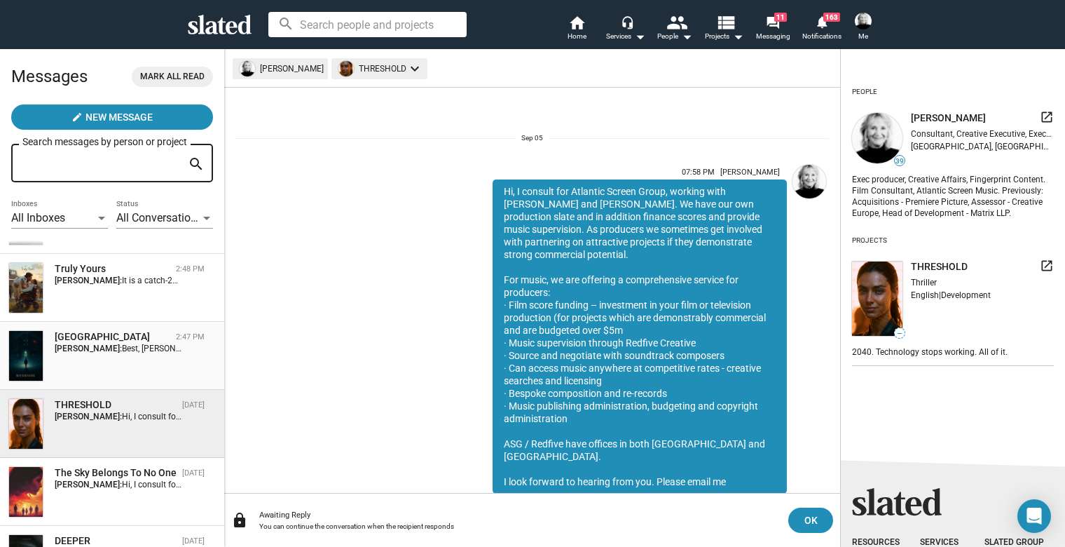
scroll to position [38, 0]
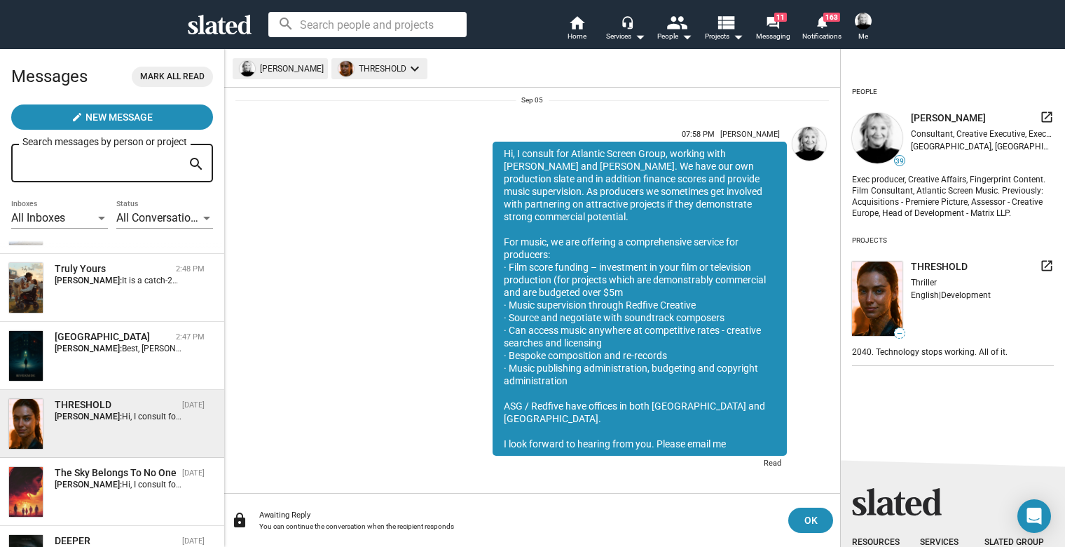
drag, startPoint x: 724, startPoint y: 432, endPoint x: 491, endPoint y: 155, distance: 362.6
click at [493, 155] on div "Hi, I consult for Atlantic Screen Group, working with [PERSON_NAME] and [PERSON…" at bounding box center [640, 299] width 294 height 314
copy div "Hi, I consult for Atlantic Screen Group, working with [PERSON_NAME] and [PERSON…"
click at [722, 23] on mat-icon "view_list" at bounding box center [726, 22] width 20 height 20
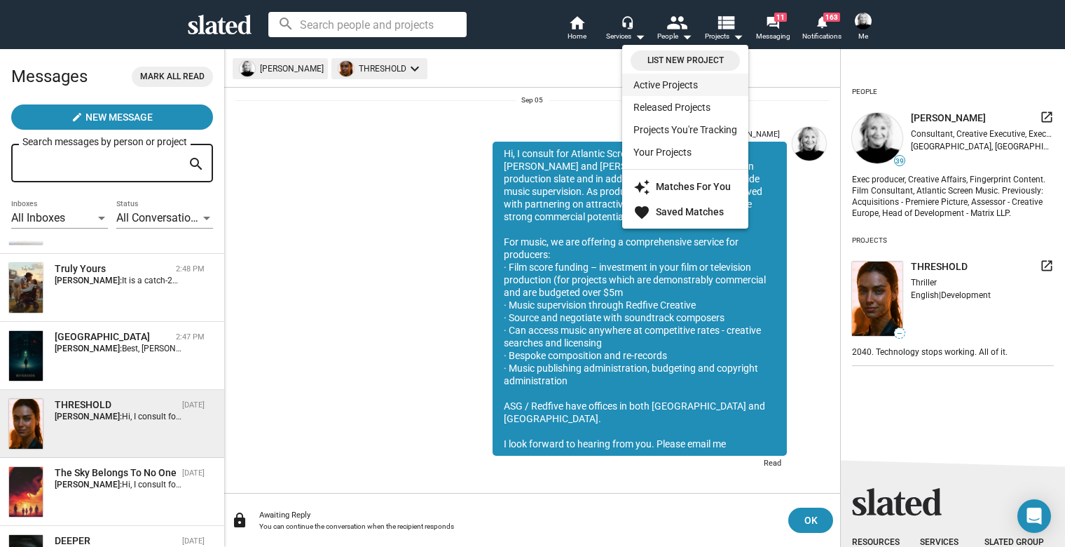
click at [637, 79] on link "Active Projects" at bounding box center [685, 85] width 126 height 22
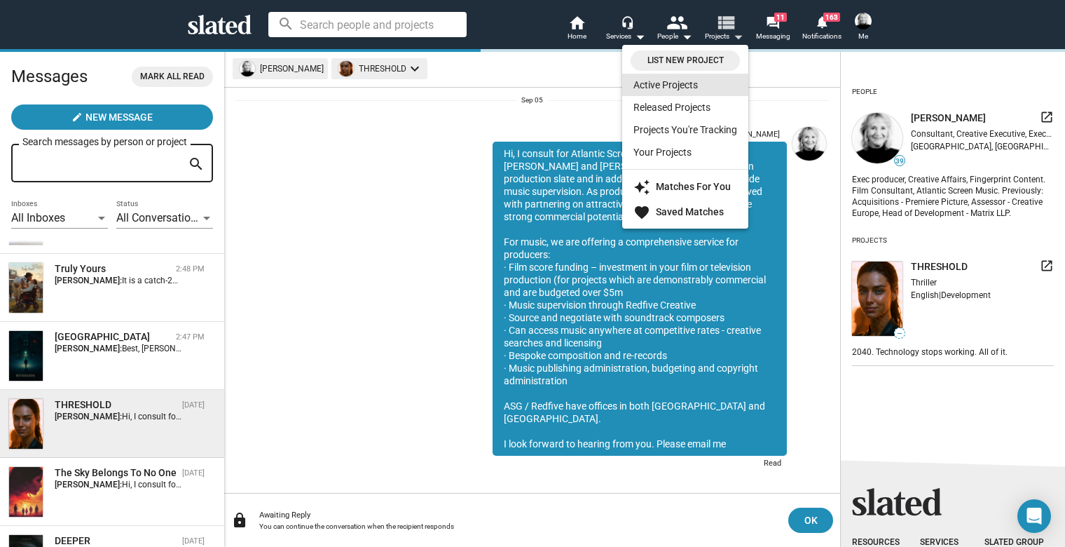
scroll to position [0, 0]
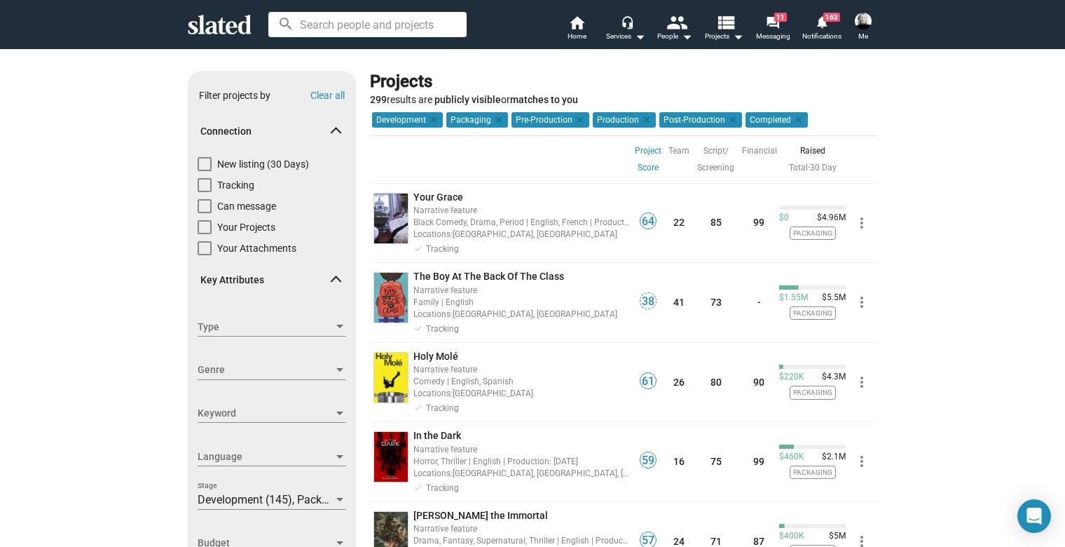
click at [198, 165] on span at bounding box center [205, 164] width 14 height 14
click at [204, 171] on input "New listing (30 Days)" at bounding box center [204, 171] width 1 height 1
checkbox input "true"
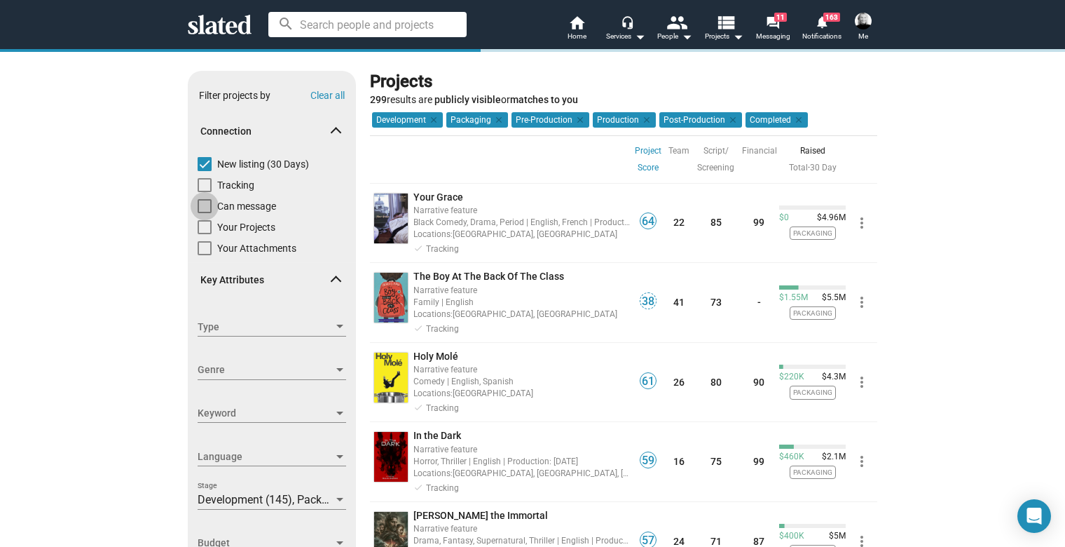
click at [199, 208] on span at bounding box center [205, 206] width 14 height 14
click at [204, 213] on input "Can message" at bounding box center [204, 213] width 1 height 1
checkbox input "true"
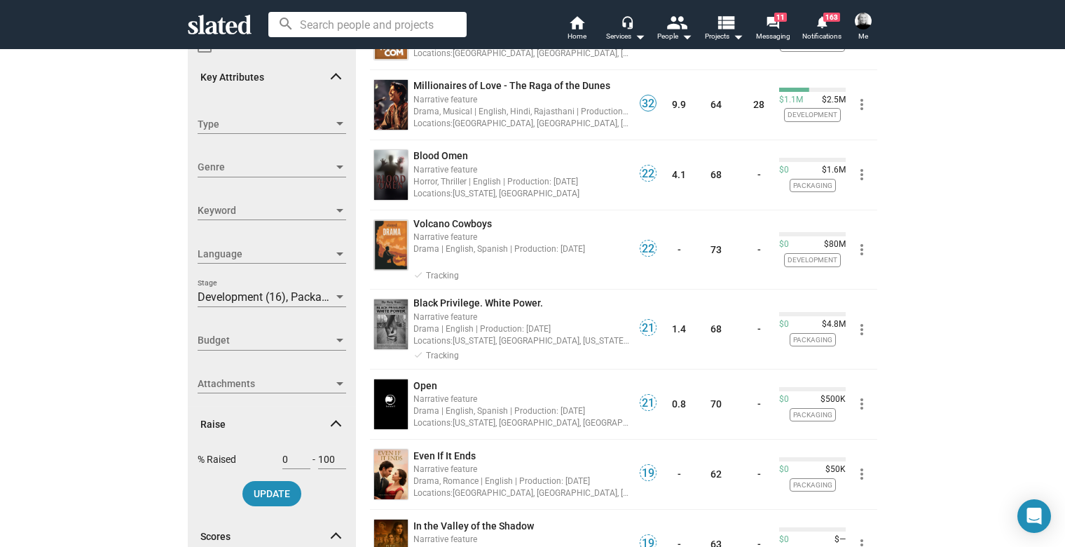
scroll to position [200, 0]
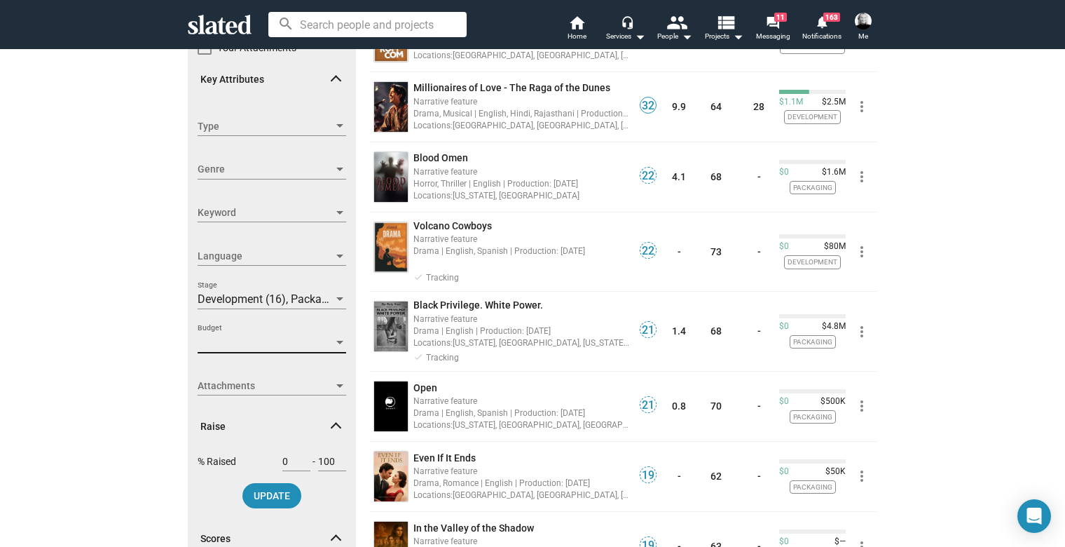
click at [273, 339] on span "Budget" at bounding box center [266, 342] width 136 height 15
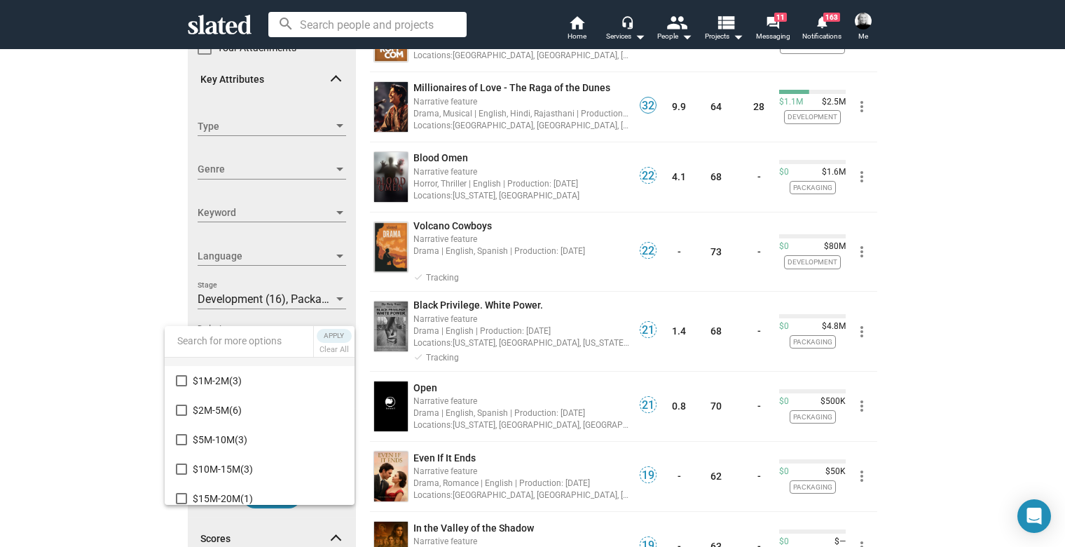
scroll to position [74, 0]
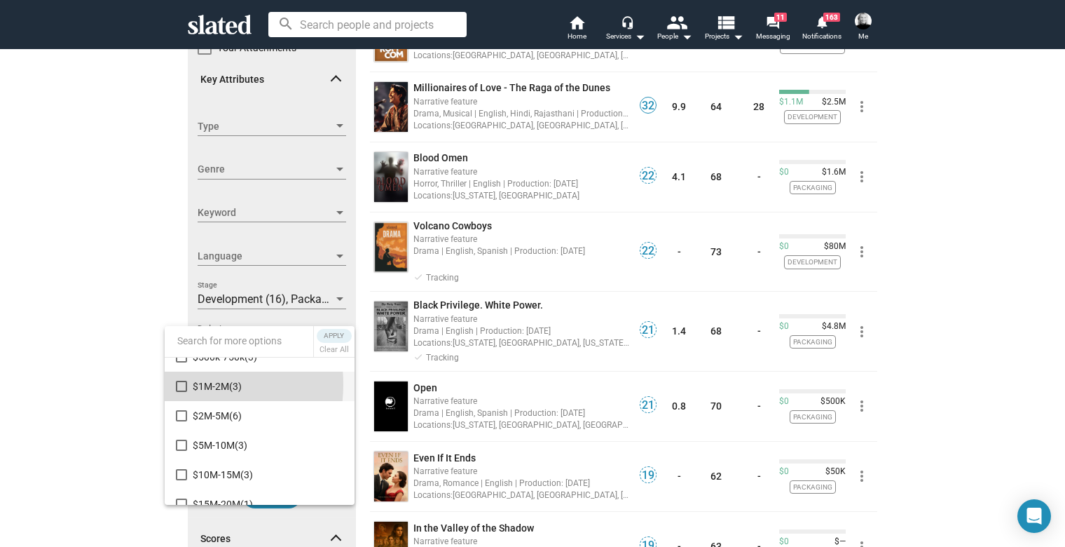
click at [176, 384] on mat-pseudo-checkbox at bounding box center [181, 386] width 11 height 11
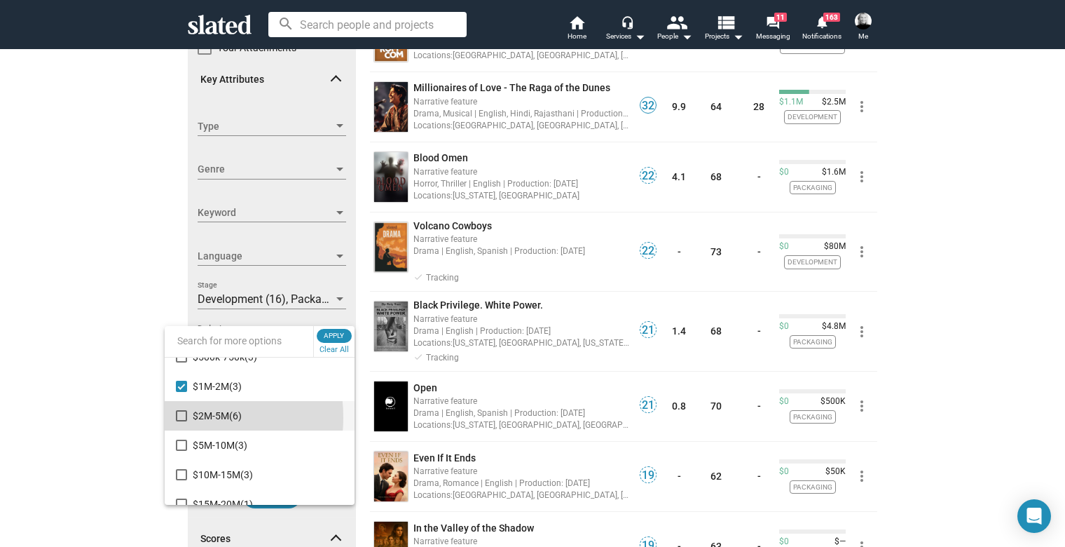
click at [179, 417] on mat-pseudo-checkbox at bounding box center [181, 415] width 11 height 11
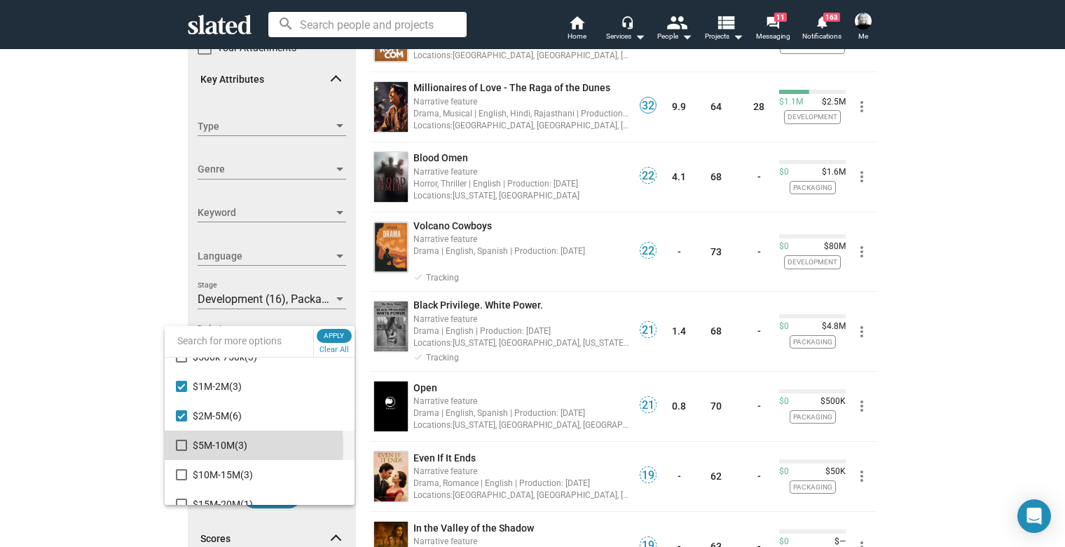
click at [179, 446] on mat-pseudo-checkbox at bounding box center [181, 444] width 11 height 11
click at [181, 477] on mat-pseudo-checkbox at bounding box center [181, 474] width 11 height 11
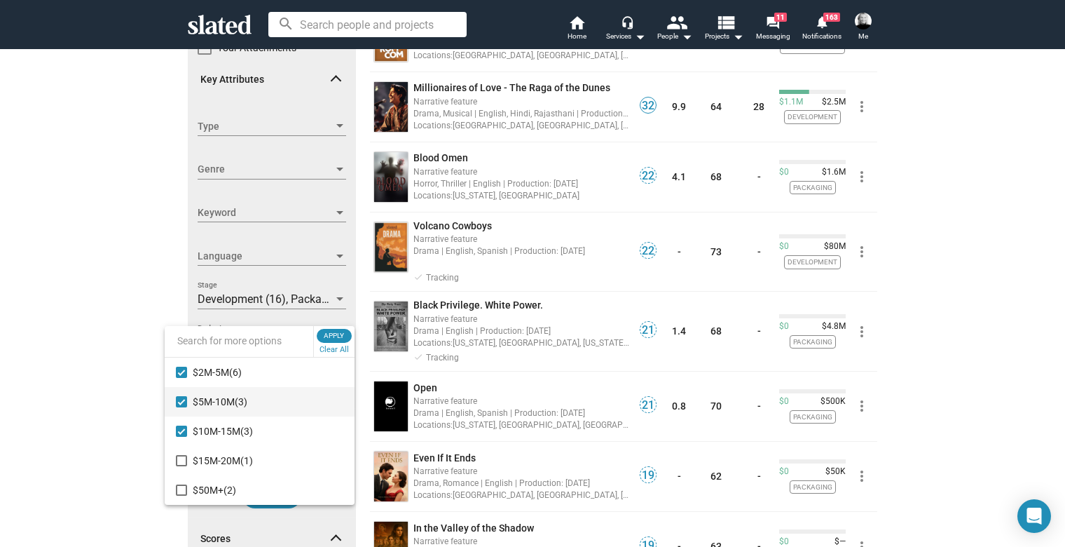
scroll to position [118, 0]
click at [181, 458] on mat-pseudo-checkbox at bounding box center [181, 460] width 11 height 11
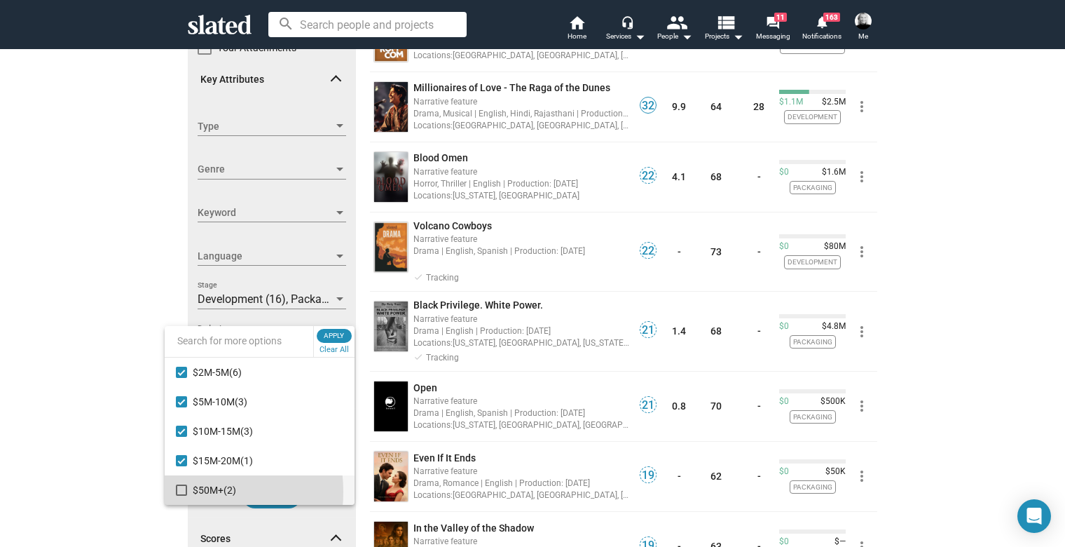
click at [182, 491] on mat-pseudo-checkbox at bounding box center [181, 489] width 11 height 11
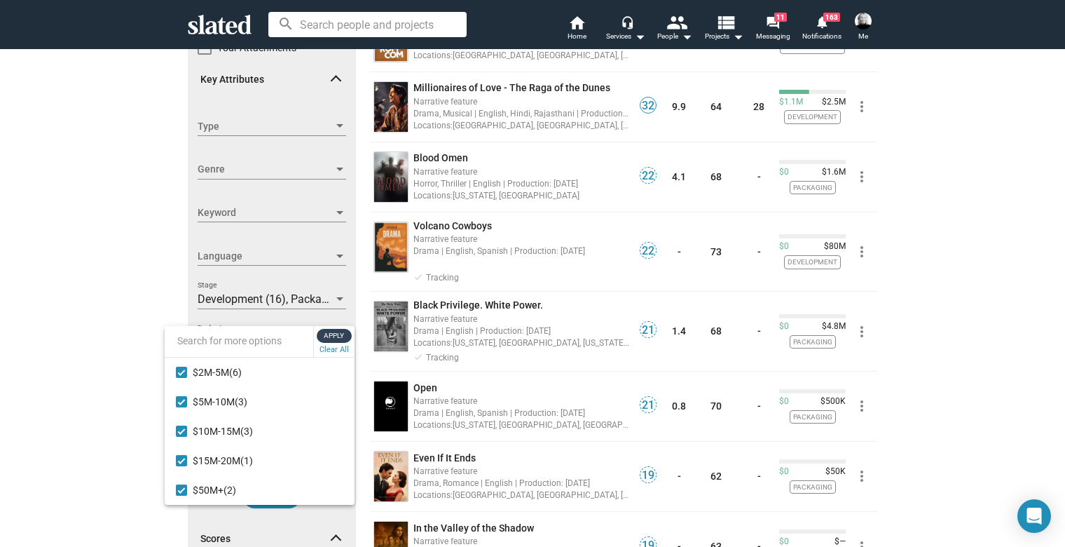
click at [332, 338] on span "Apply" at bounding box center [334, 336] width 25 height 14
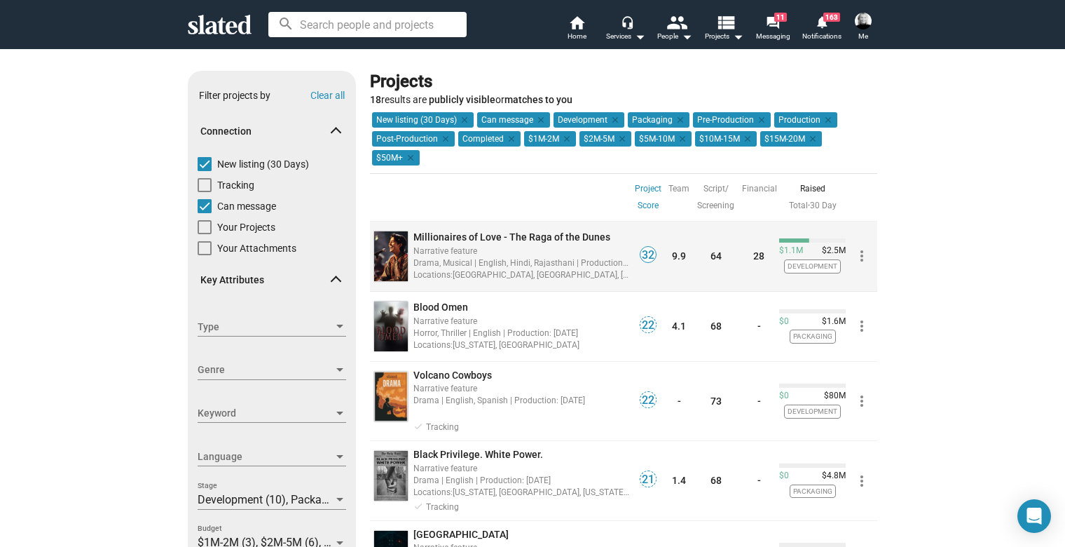
click at [418, 259] on div "Drama, Musical | English, Hindi, Rajasthani | Production: [DATE]" at bounding box center [522, 262] width 217 height 13
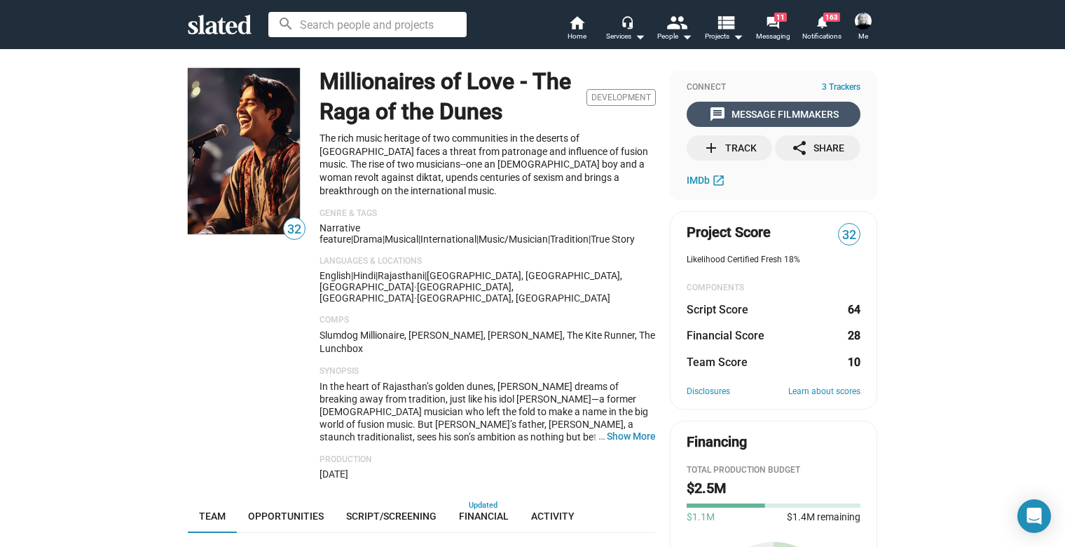
click at [727, 114] on div "message Message Filmmakers" at bounding box center [774, 114] width 130 height 25
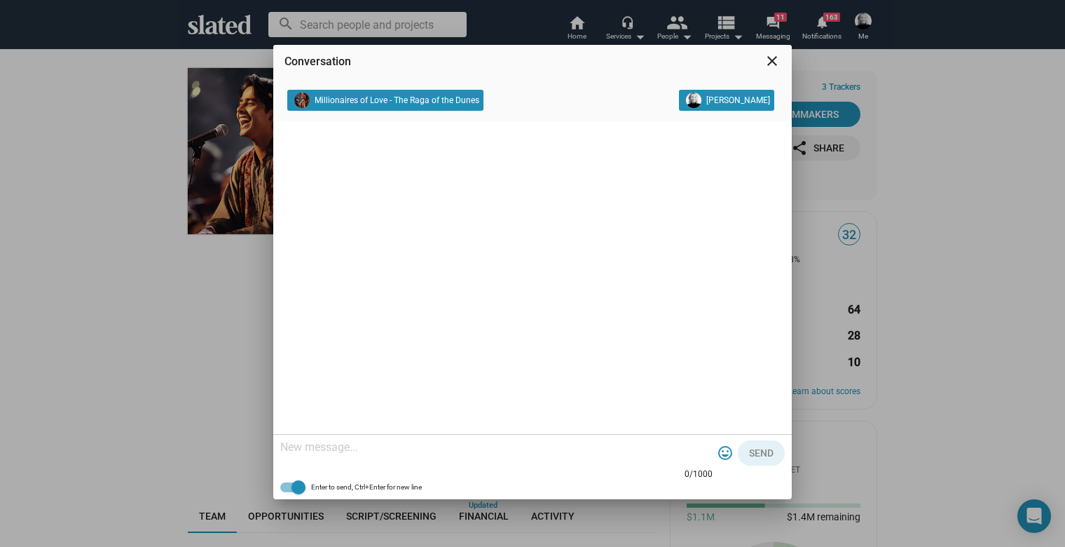
click at [325, 450] on textarea at bounding box center [496, 447] width 432 height 14
click at [853, 277] on div "Conversation close Millionaires of Love - The Raga of the Dunes [PERSON_NAME] 0…" at bounding box center [532, 273] width 1065 height 547
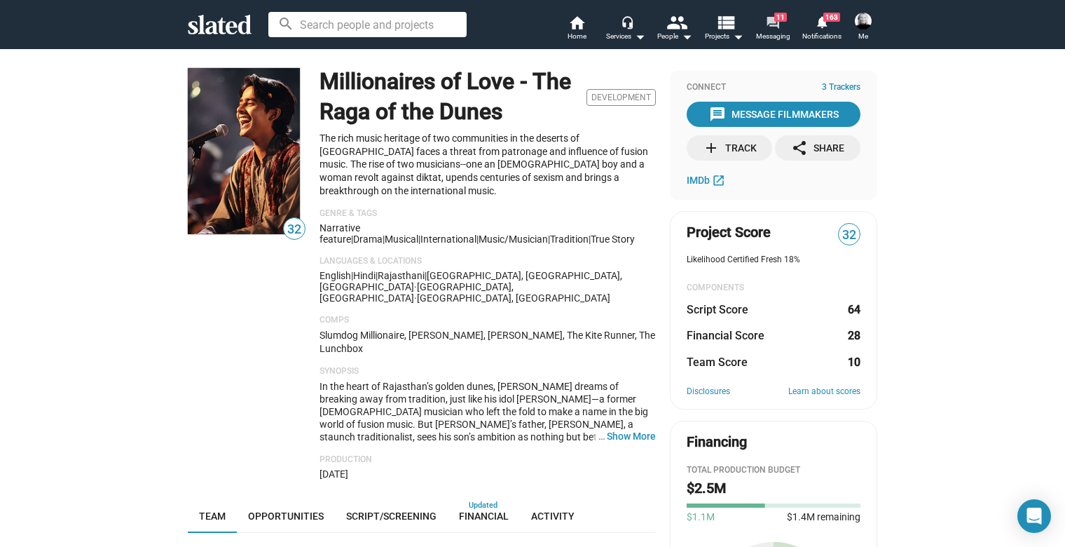
click at [774, 22] on mat-icon "forum" at bounding box center [772, 21] width 13 height 13
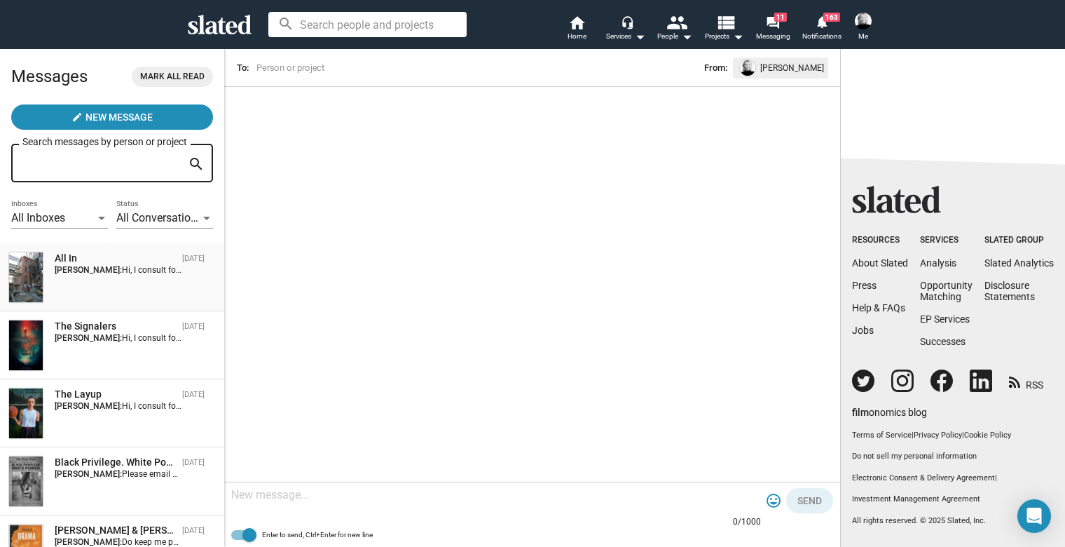
scroll to position [732, 0]
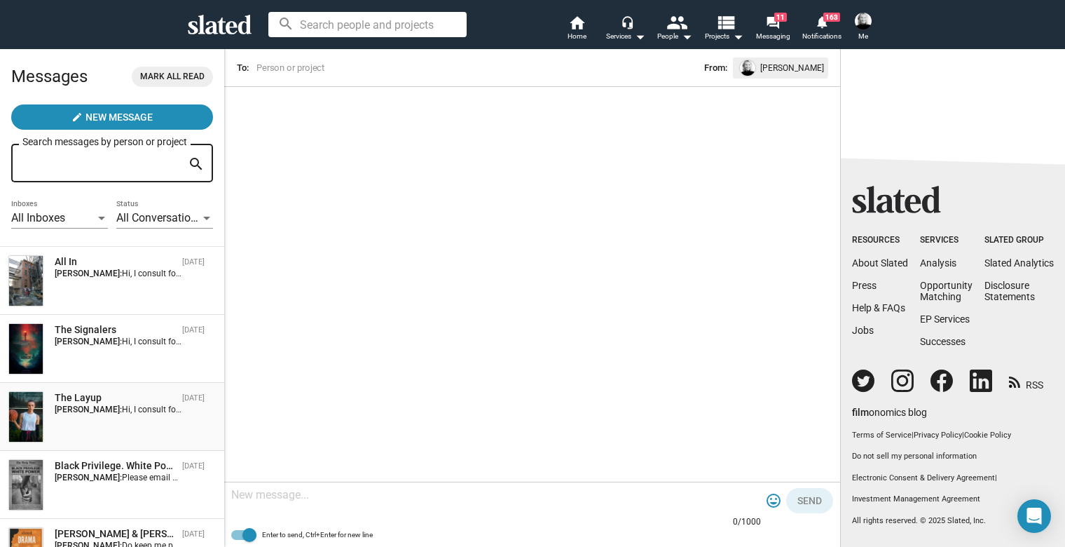
click at [60, 401] on div "The Layup" at bounding box center [116, 397] width 122 height 13
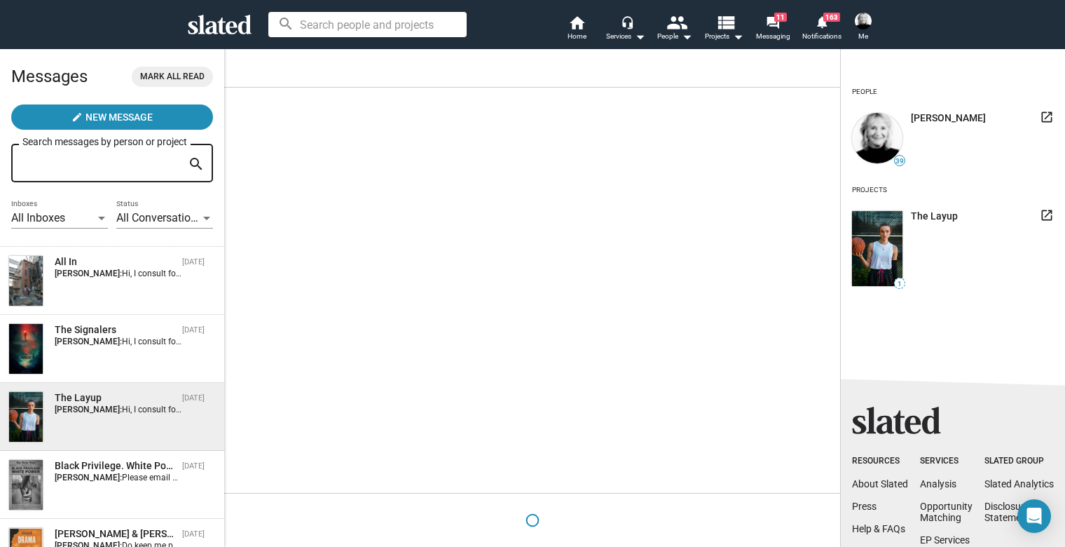
click at [60, 401] on div "The Layup" at bounding box center [116, 397] width 122 height 13
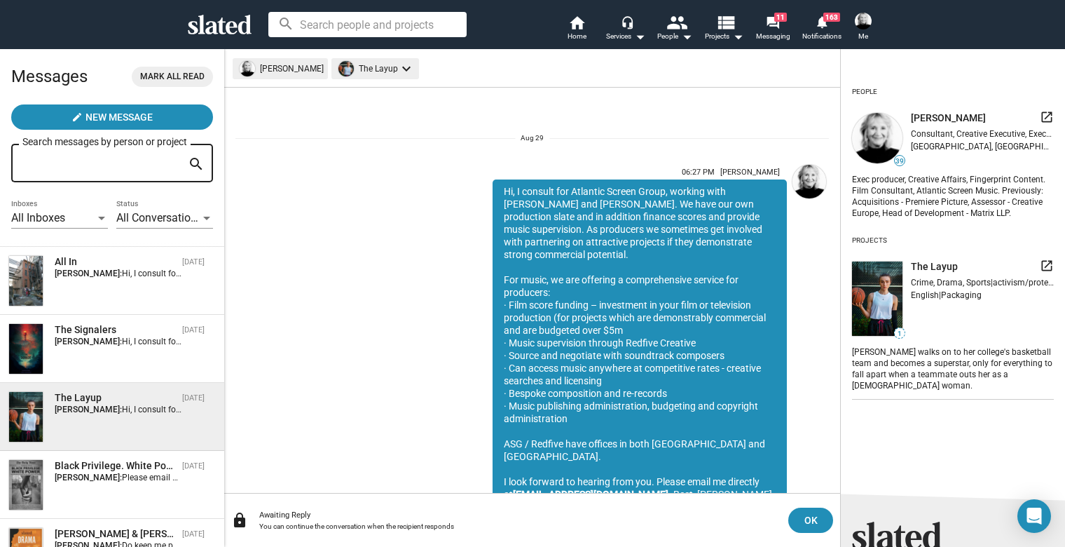
scroll to position [50, 0]
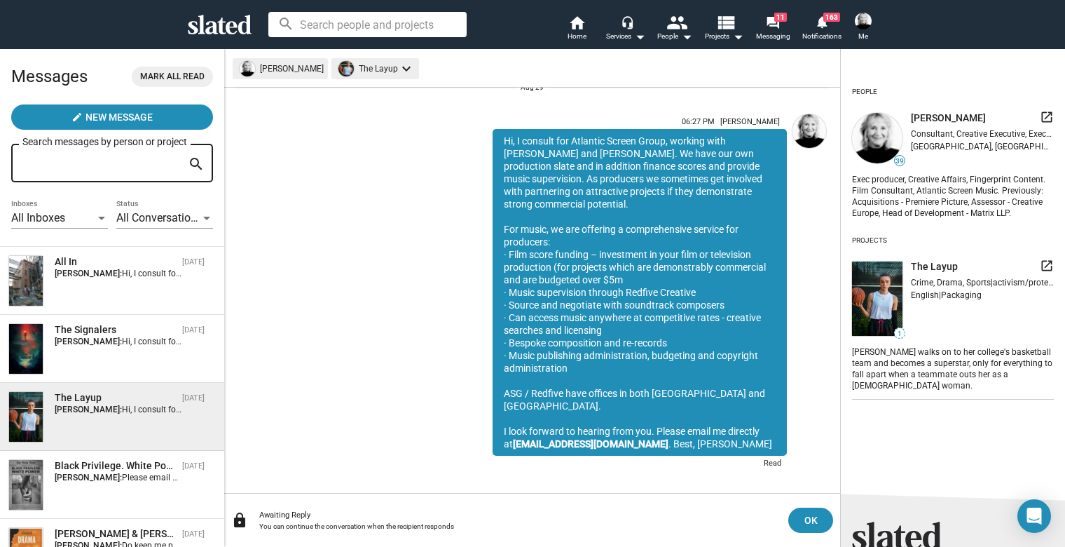
drag, startPoint x: 698, startPoint y: 435, endPoint x: 482, endPoint y: 127, distance: 375.9
click at [493, 127] on div "06:27 PM [PERSON_NAME] Hi, I consult for Atlantic Screen Group, working with [P…" at bounding box center [640, 291] width 294 height 364
copy div "[PERSON_NAME] Hi, I consult for Atlantic Screen Group, working with [PERSON_NAM…"
click at [728, 24] on mat-icon "view_list" at bounding box center [726, 22] width 20 height 20
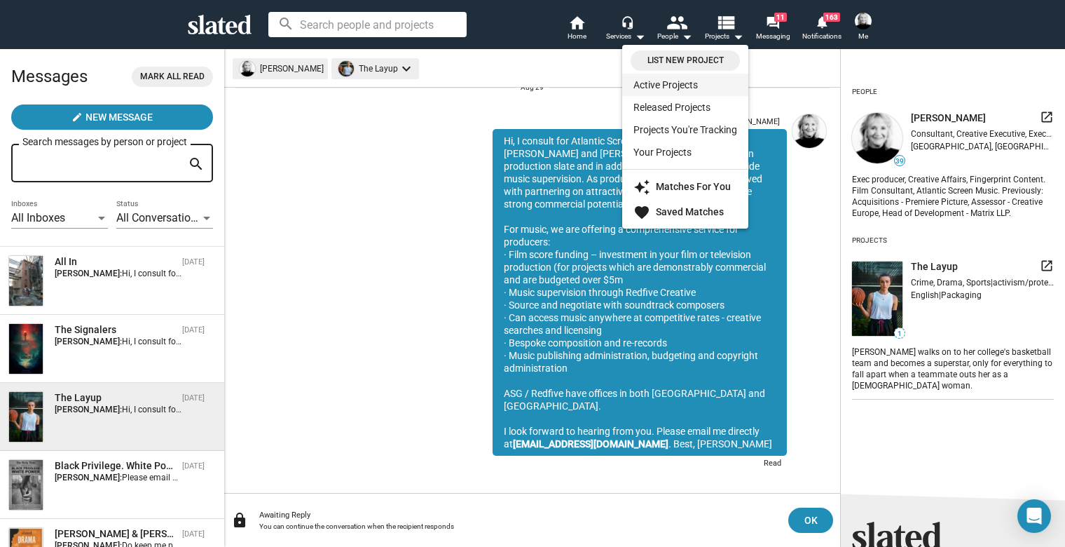
click at [686, 85] on link "Active Projects" at bounding box center [685, 85] width 126 height 22
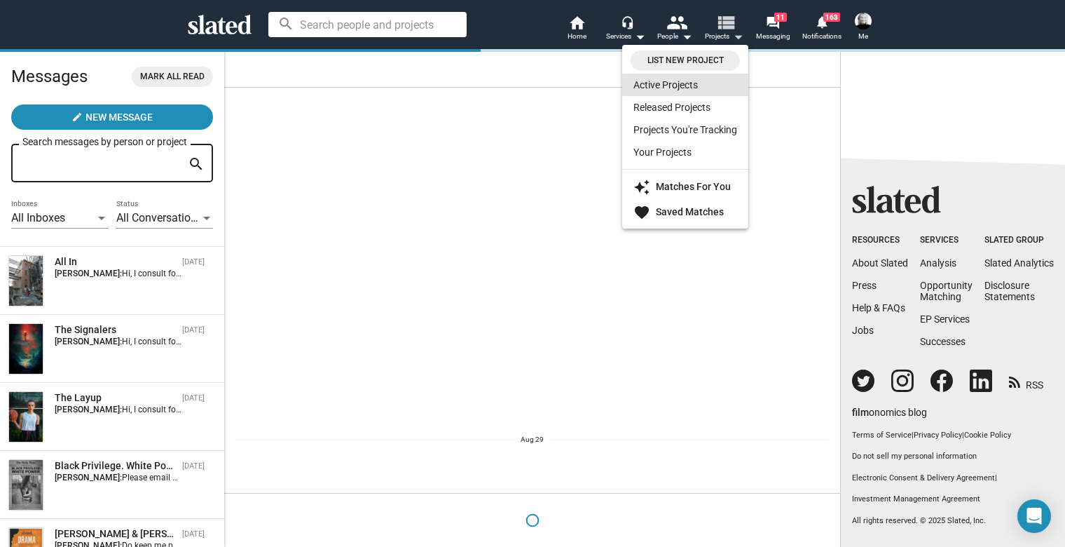
scroll to position [0, 0]
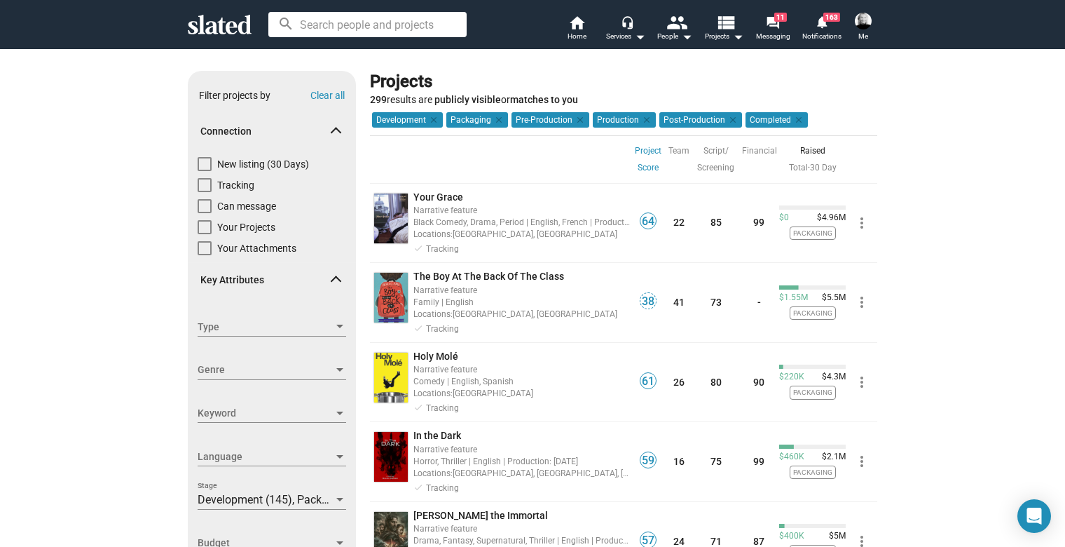
click at [203, 163] on span at bounding box center [205, 164] width 14 height 14
click at [204, 171] on input "New listing (30 Days)" at bounding box center [204, 171] width 1 height 1
checkbox input "true"
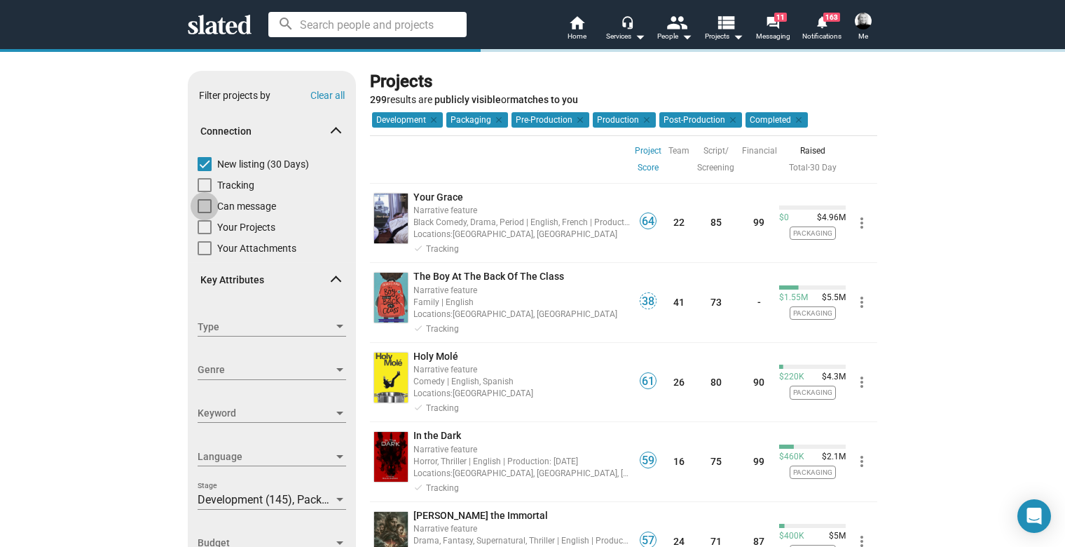
click at [198, 205] on span at bounding box center [205, 206] width 14 height 14
click at [204, 213] on input "Can message" at bounding box center [204, 213] width 1 height 1
checkbox input "true"
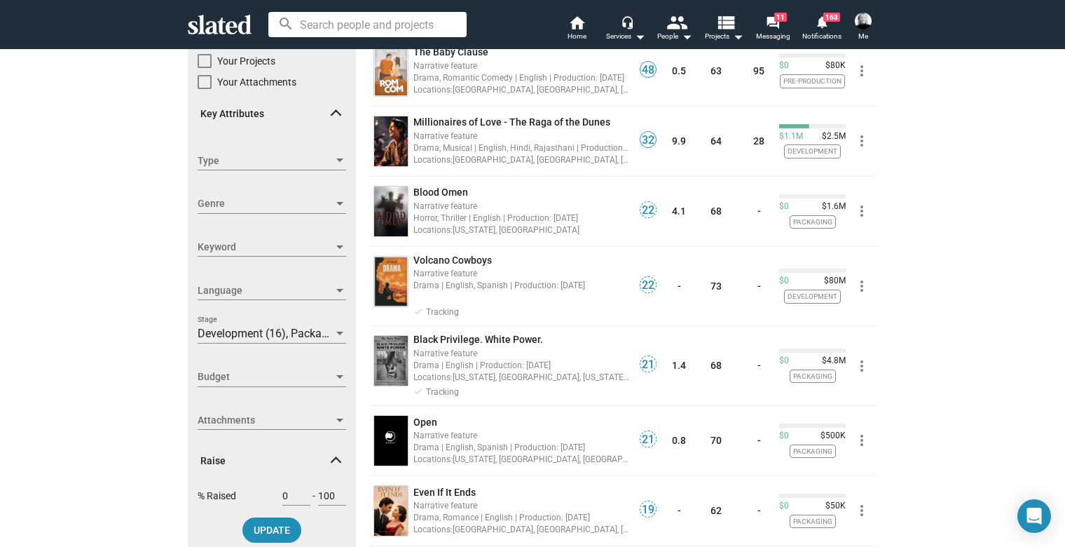
scroll to position [175, 0]
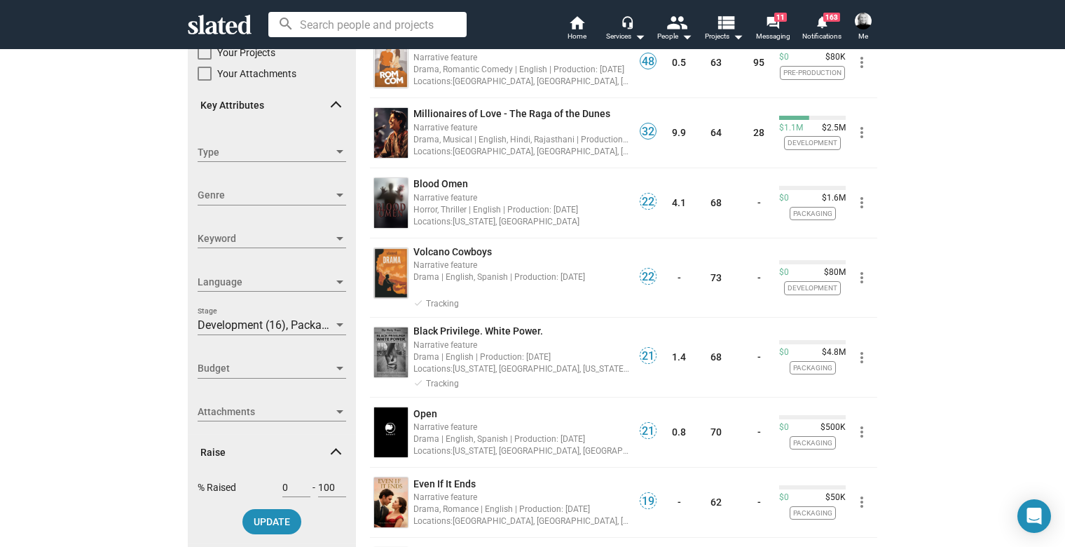
click at [261, 369] on span "Budget" at bounding box center [266, 368] width 136 height 15
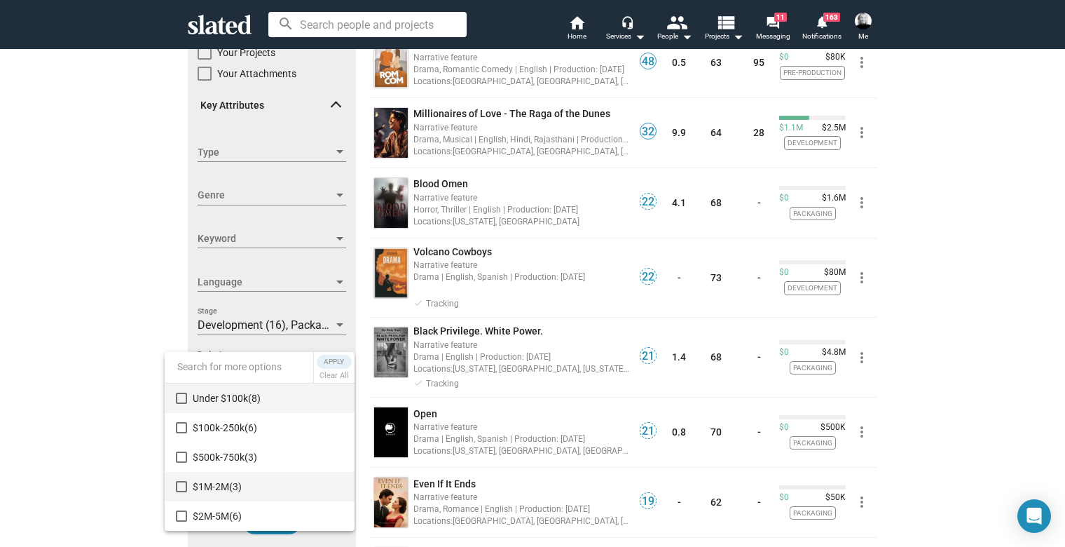
click at [230, 484] on span "$1M-2M (3)" at bounding box center [268, 486] width 151 height 29
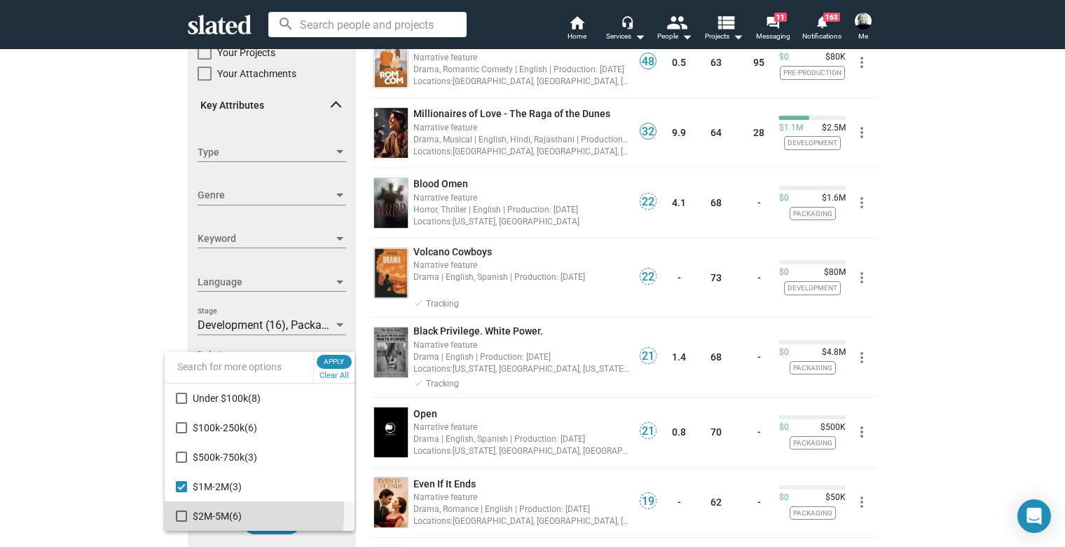
click at [213, 512] on span "$2M-5M (6)" at bounding box center [268, 515] width 151 height 29
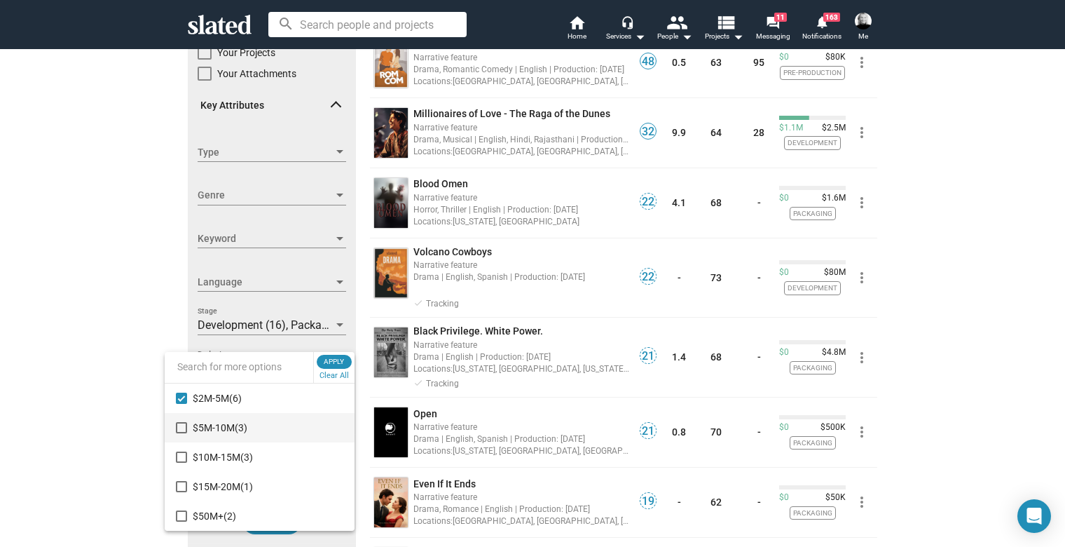
click at [180, 430] on mat-pseudo-checkbox at bounding box center [181, 427] width 11 height 11
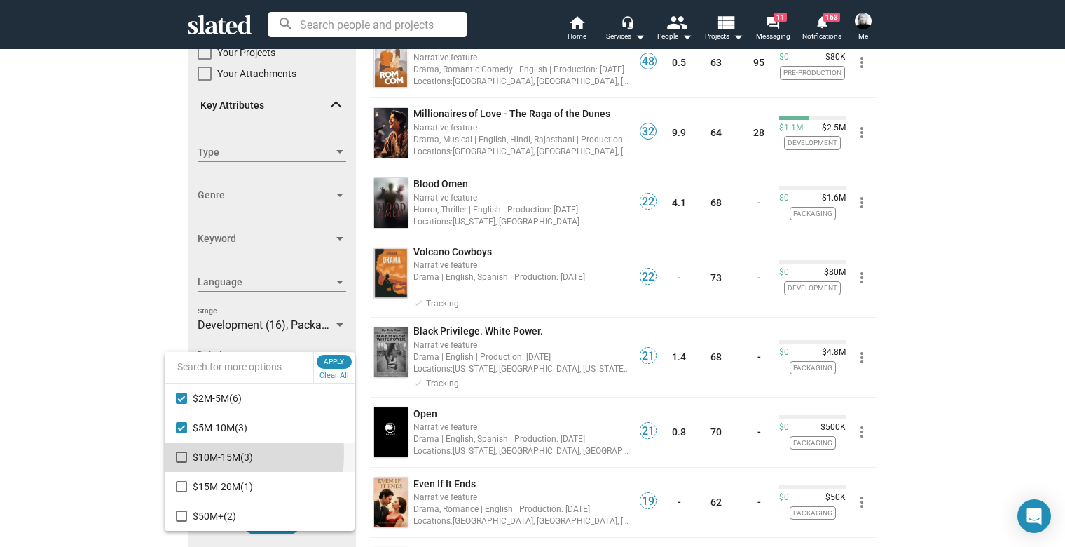
click at [183, 453] on mat-pseudo-checkbox at bounding box center [181, 456] width 11 height 11
click at [177, 482] on mat-pseudo-checkbox at bounding box center [181, 486] width 11 height 11
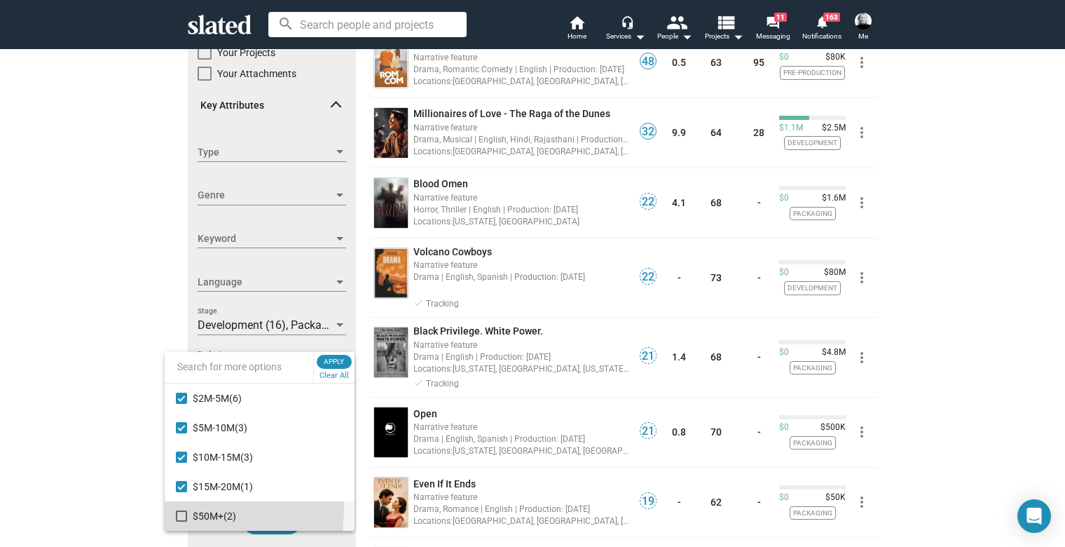
click at [182, 510] on mat-option "$50M+ (2)" at bounding box center [260, 515] width 190 height 29
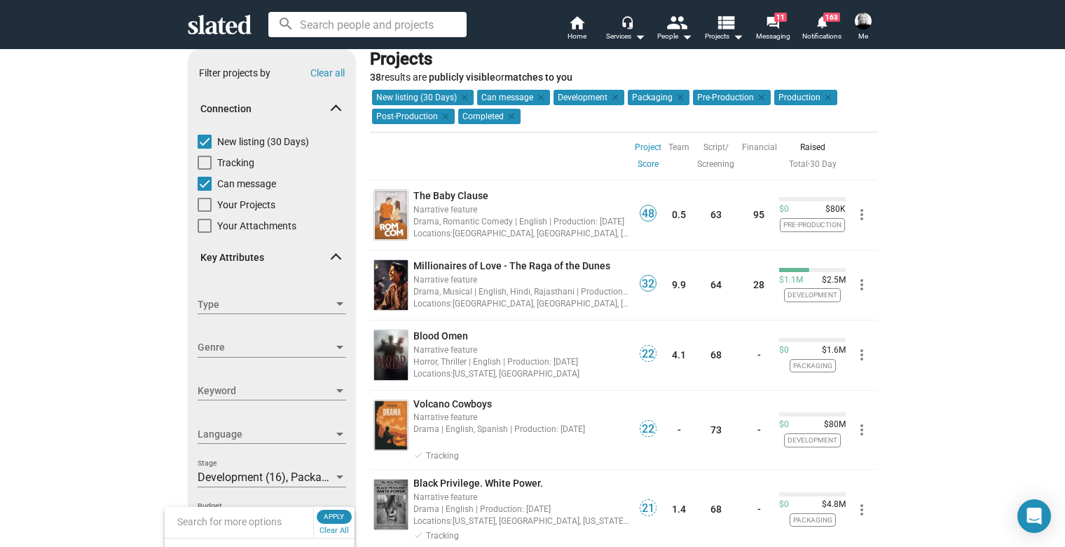
scroll to position [15, 0]
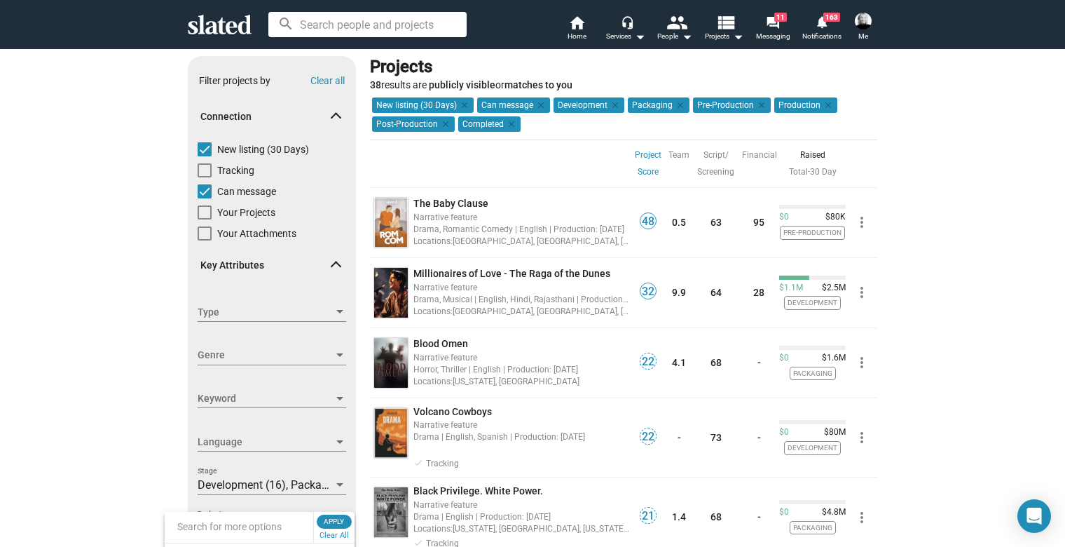
click at [423, 287] on div at bounding box center [532, 273] width 1065 height 547
click at [423, 287] on div "Narrative feature" at bounding box center [522, 286] width 217 height 13
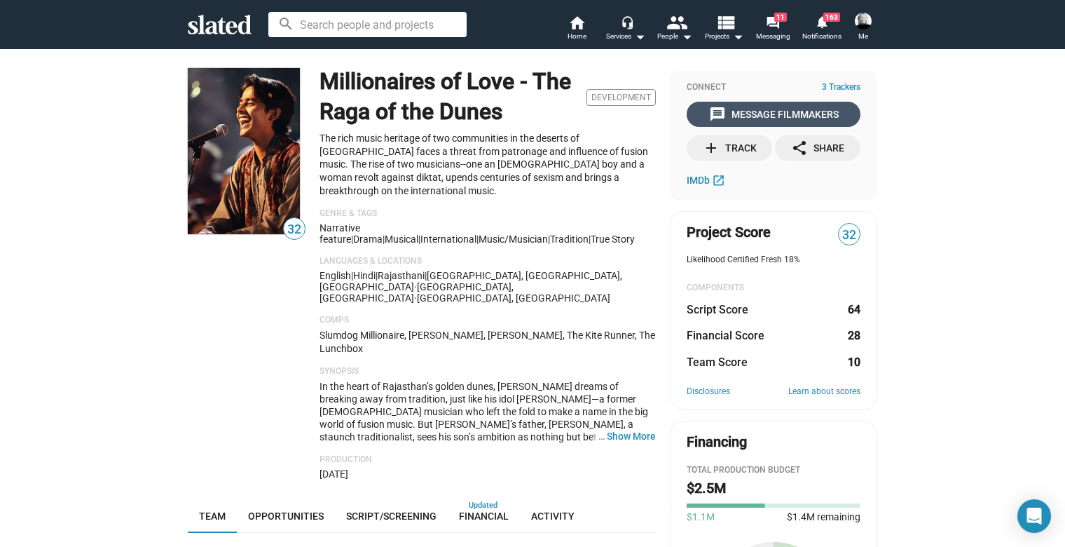
click at [751, 118] on div "message Message Filmmakers" at bounding box center [774, 114] width 130 height 25
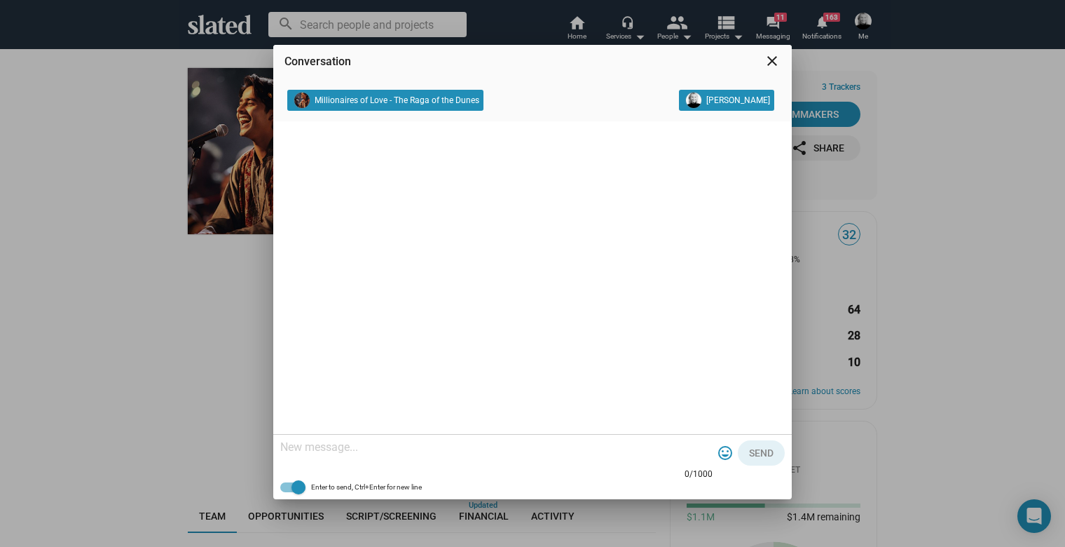
click at [394, 445] on textarea at bounding box center [496, 447] width 432 height 14
paste textarea "[PERSON_NAME] Hi, I consult for Atlantic Screen Group, working with [PERSON_NAM…"
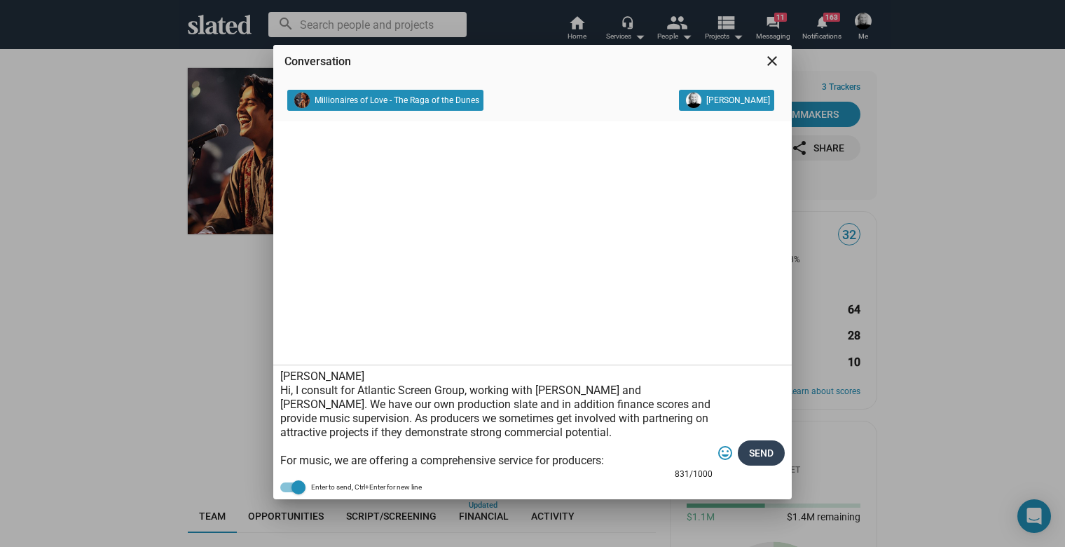
type textarea "[PERSON_NAME] Hi, I consult for Atlantic Screen Group, working with [PERSON_NAM…"
drag, startPoint x: 764, startPoint y: 455, endPoint x: 756, endPoint y: 436, distance: 20.4
click at [764, 455] on span "Send" at bounding box center [761, 452] width 25 height 25
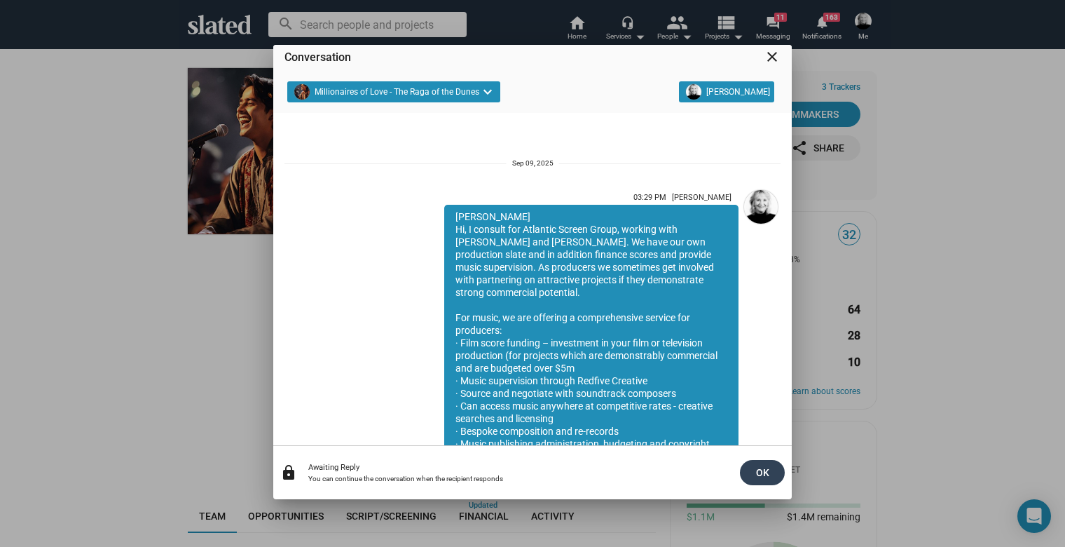
scroll to position [136, 0]
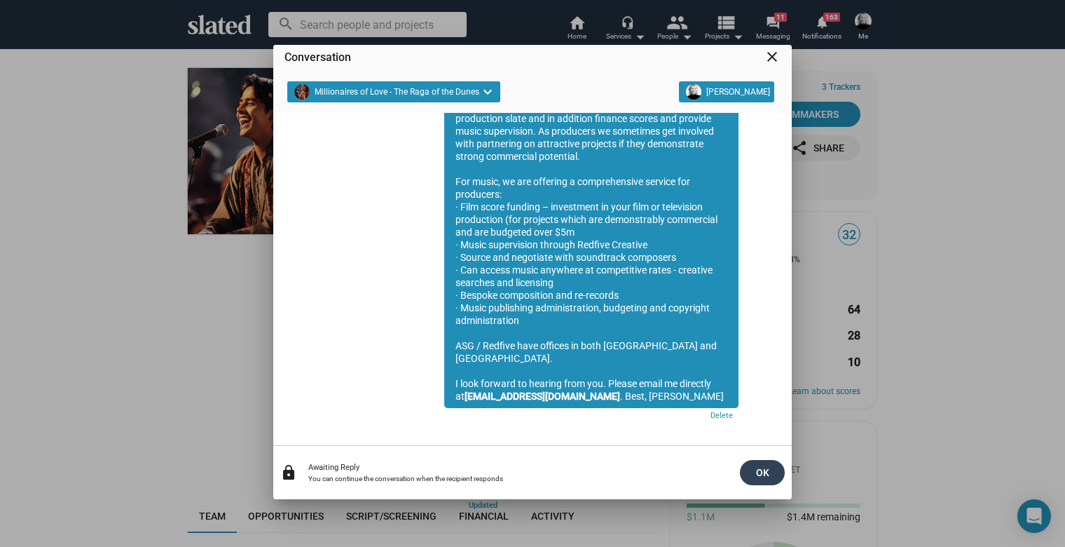
click at [765, 474] on span "OK" at bounding box center [762, 472] width 22 height 25
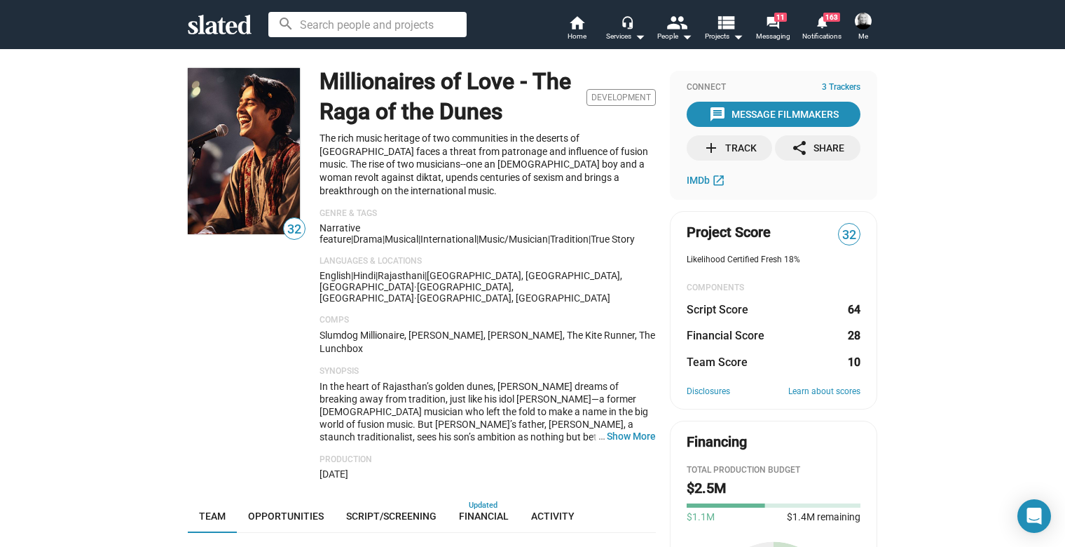
click at [729, 148] on div "add Track" at bounding box center [730, 147] width 54 height 25
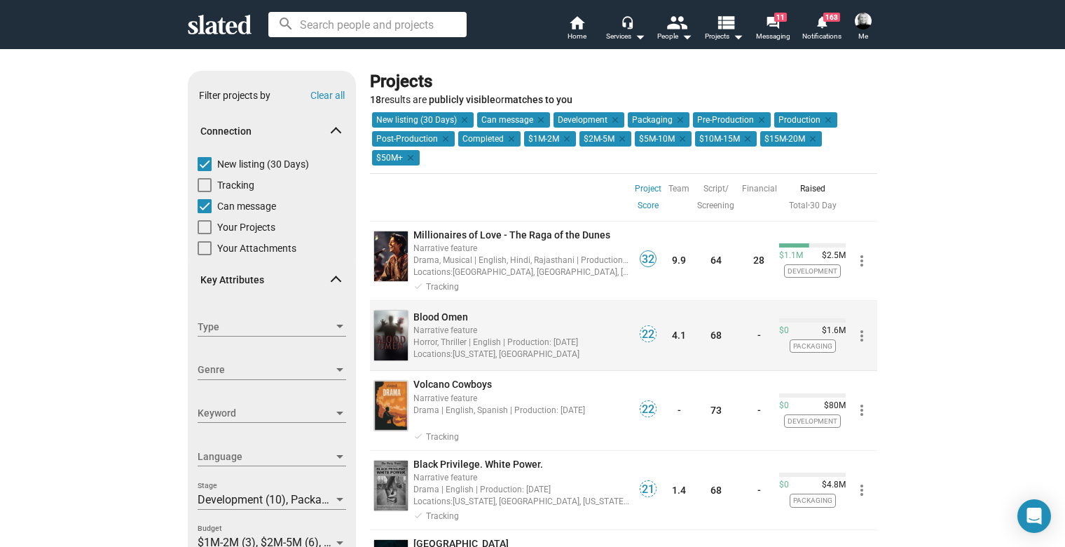
click at [435, 335] on div "Horror, Thriller | English | Production: [DATE]" at bounding box center [522, 341] width 217 height 13
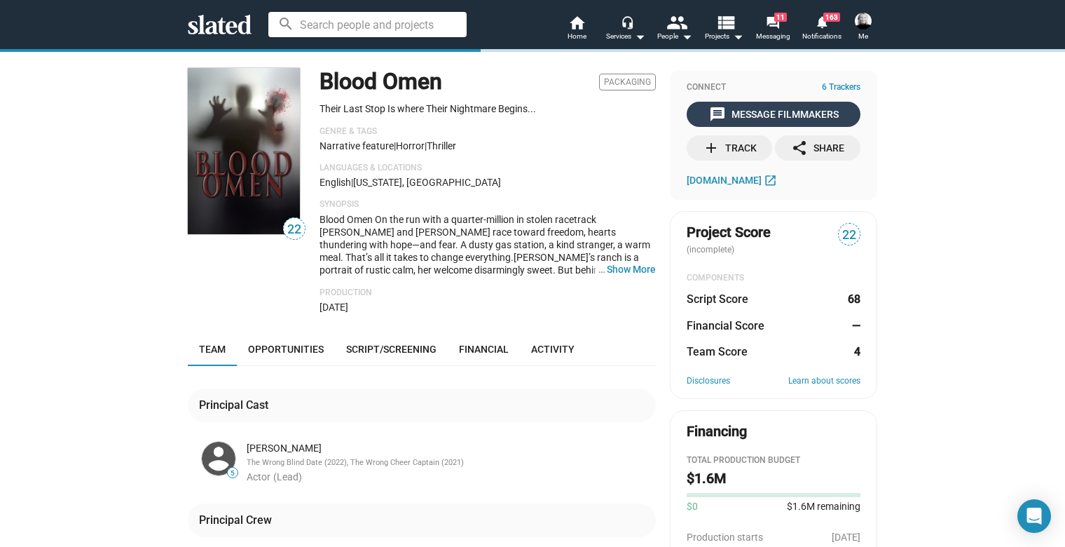
click at [758, 114] on div "message Message Filmmakers" at bounding box center [774, 114] width 130 height 25
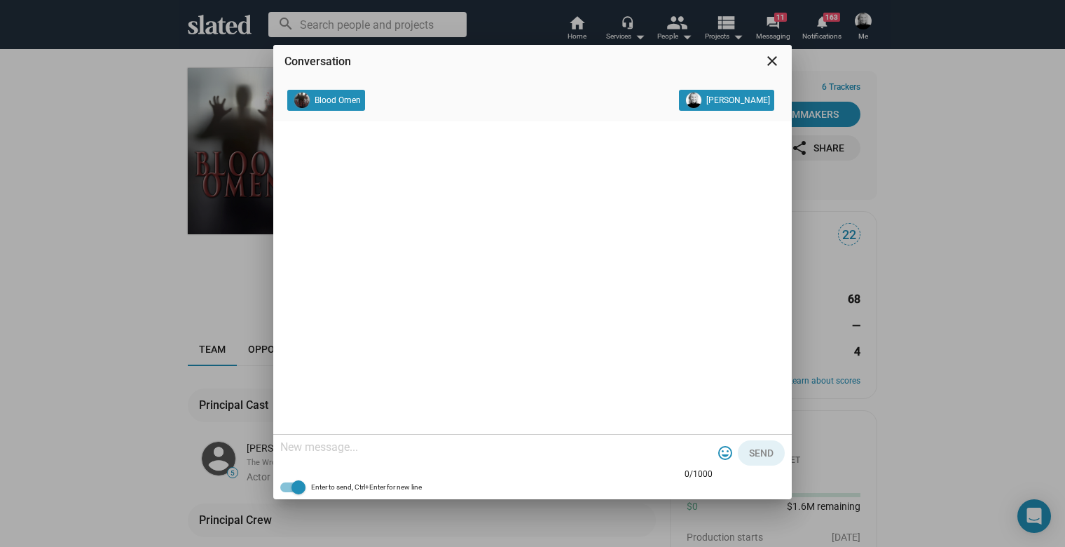
drag, startPoint x: 367, startPoint y: 453, endPoint x: 442, endPoint y: 423, distance: 80.2
click at [367, 453] on textarea at bounding box center [496, 447] width 432 height 14
paste textarea "[PERSON_NAME] Hi, I consult for Atlantic Screen Group, working with [PERSON_NAM…"
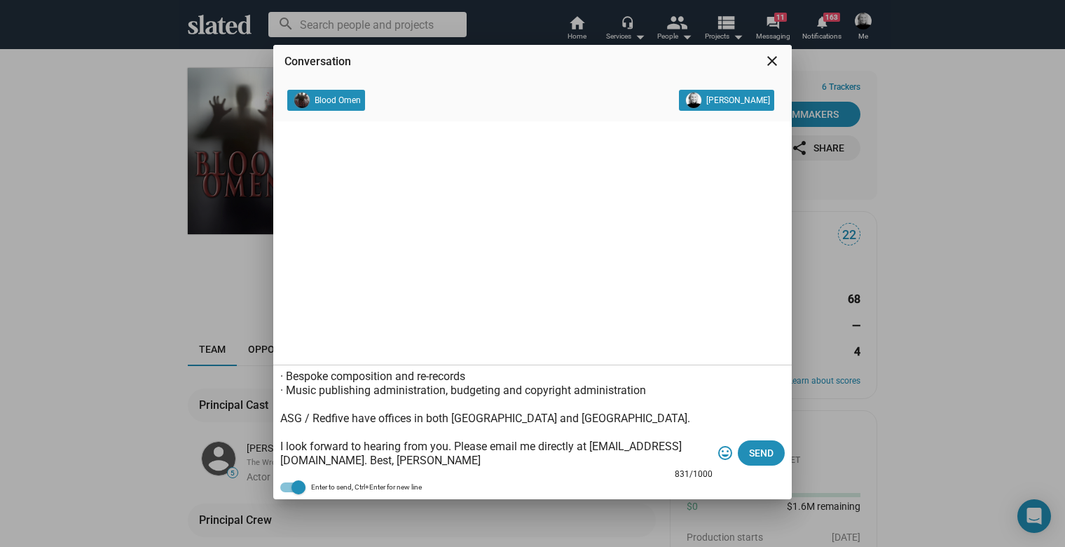
type textarea "[PERSON_NAME] Hi, I consult for Atlantic Screen Group, working with [PERSON_NAM…"
click at [773, 53] on mat-icon "close" at bounding box center [772, 61] width 17 height 17
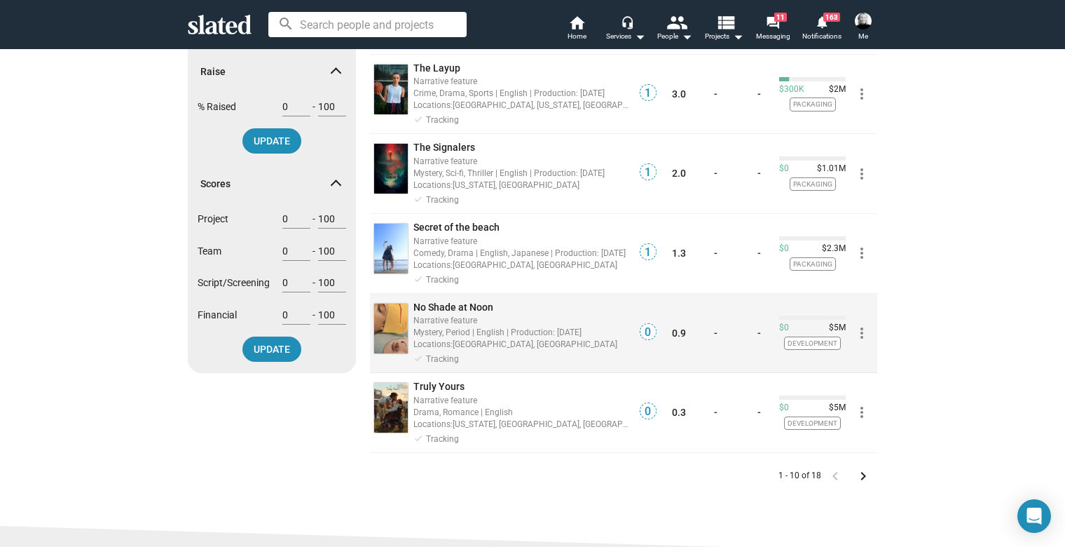
scroll to position [553, 0]
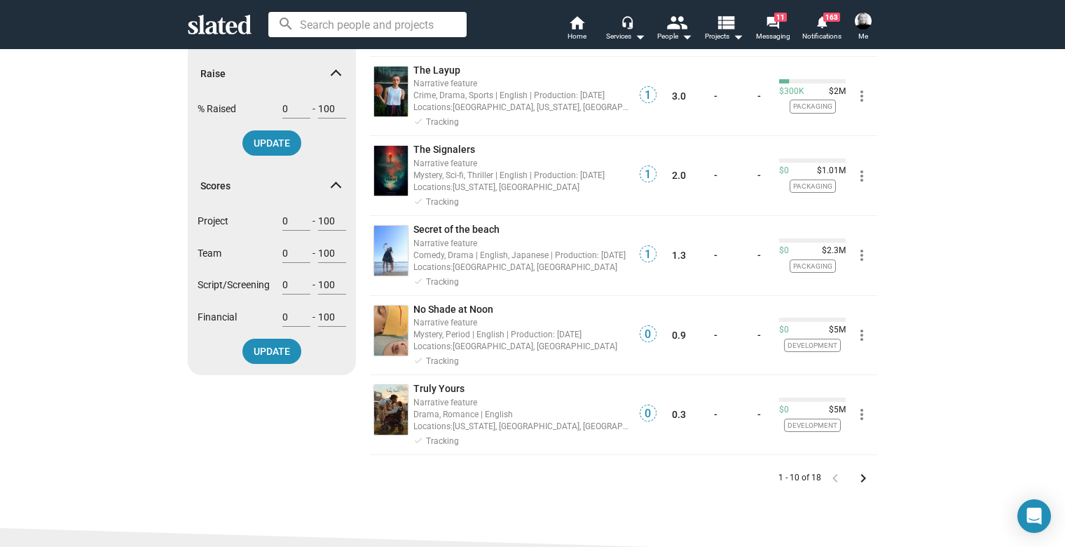
click at [855, 470] on mat-icon "keyboard_arrow_right" at bounding box center [863, 478] width 17 height 17
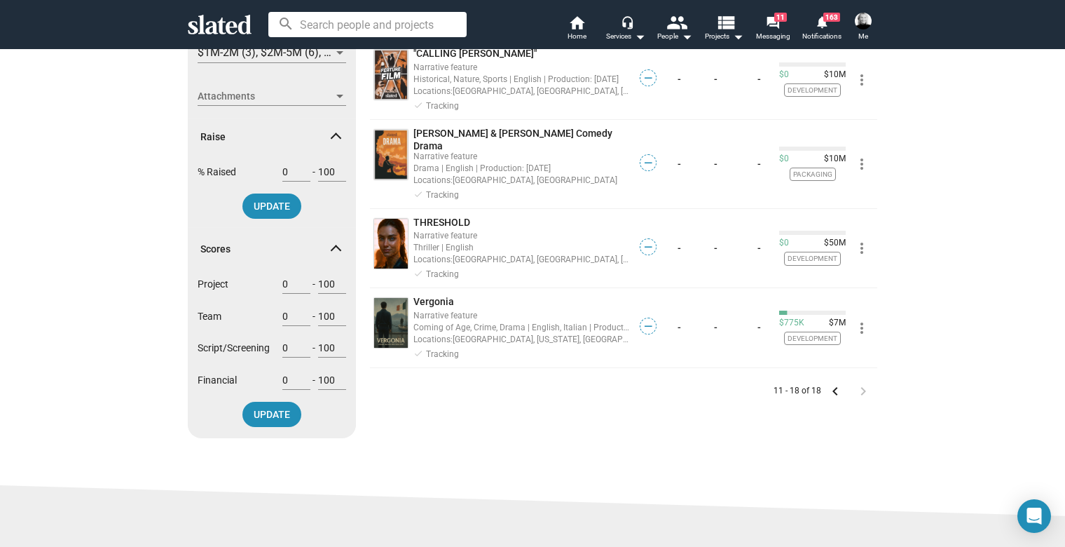
scroll to position [493, 0]
